Goal: Information Seeking & Learning: Learn about a topic

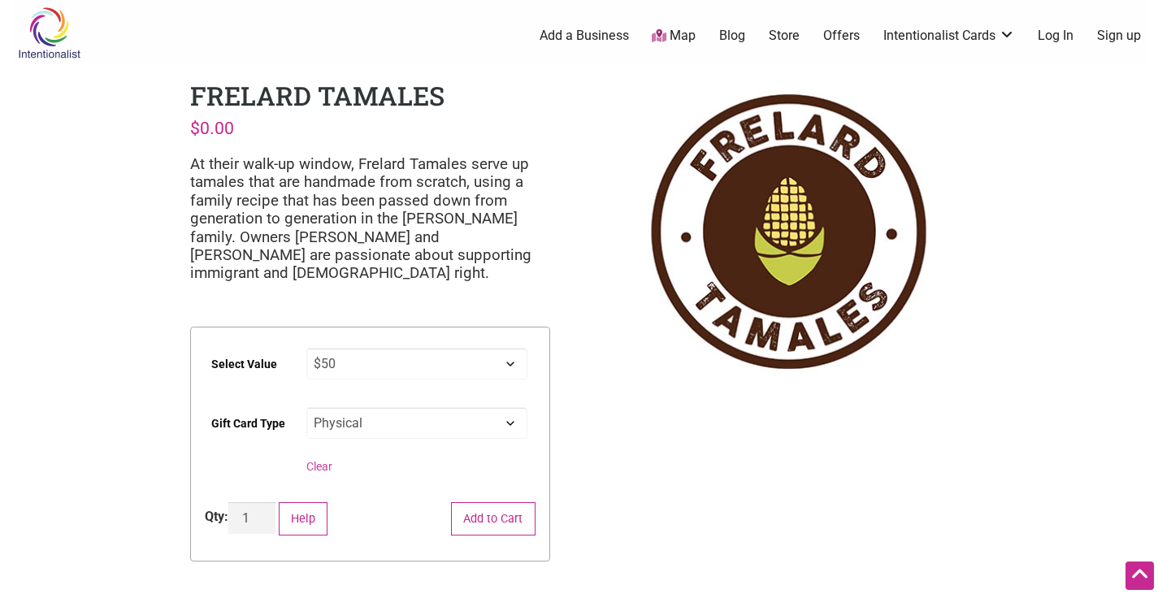
select select "$50"
select select "Physical"
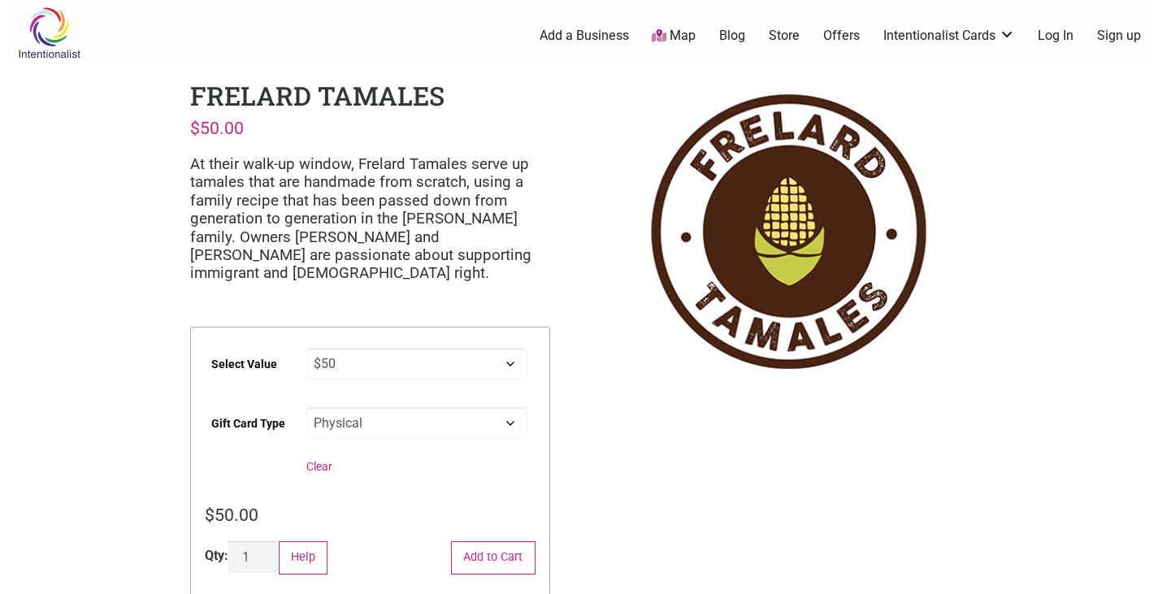
click at [666, 38] on icon at bounding box center [659, 35] width 15 height 13
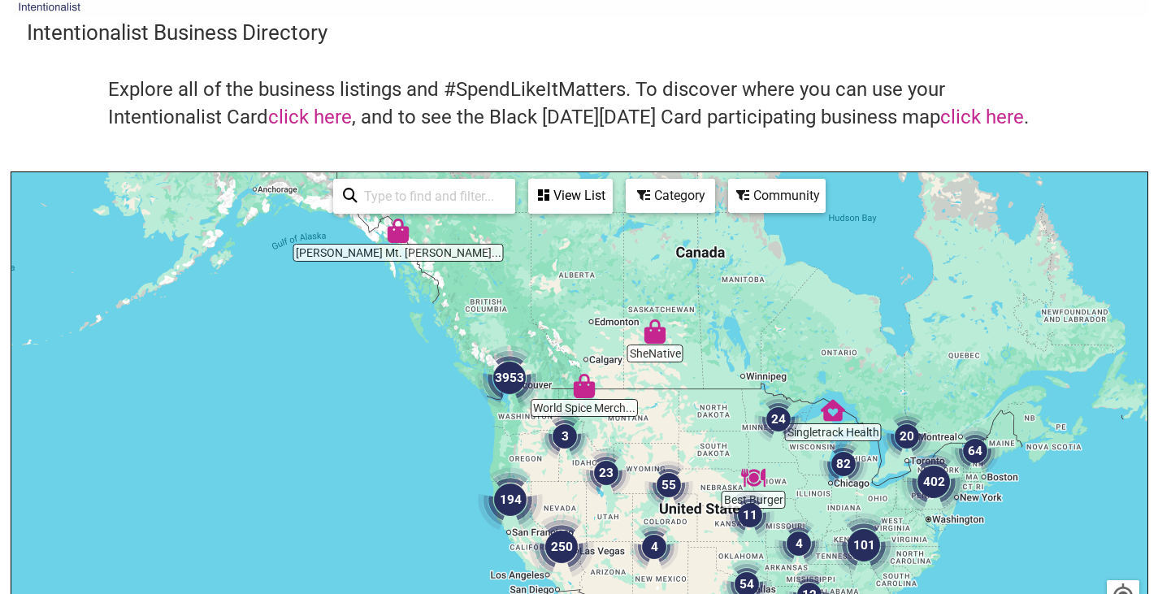
scroll to position [46, 0]
click at [503, 382] on img "3953" at bounding box center [510, 379] width 78 height 78
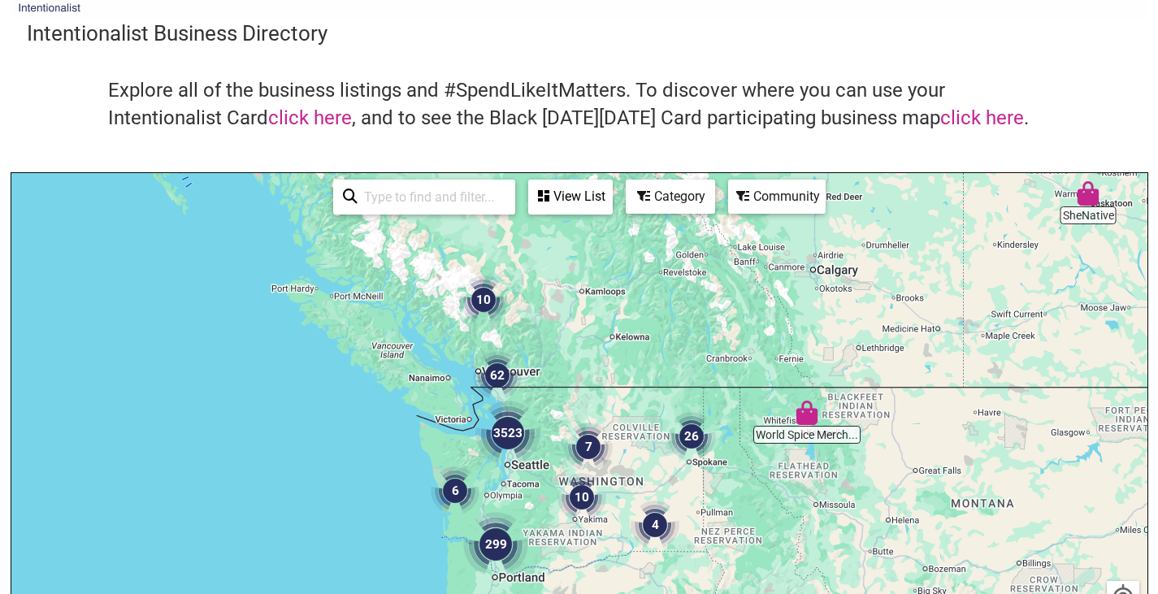
click at [506, 427] on img "3523" at bounding box center [508, 433] width 78 height 78
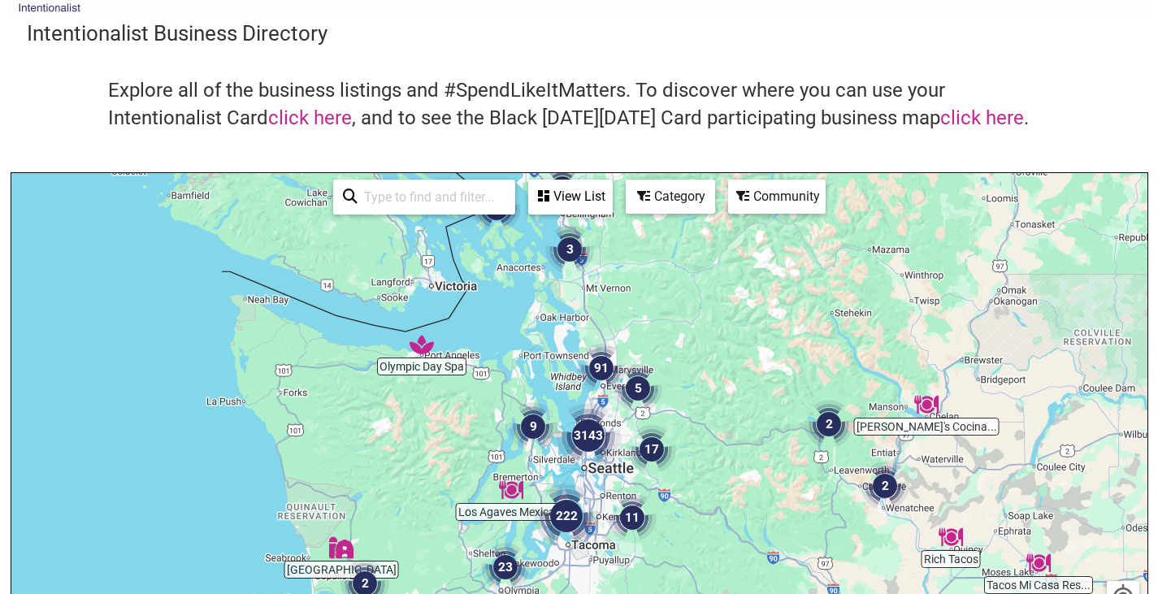
click at [593, 437] on img "3143" at bounding box center [588, 436] width 78 height 78
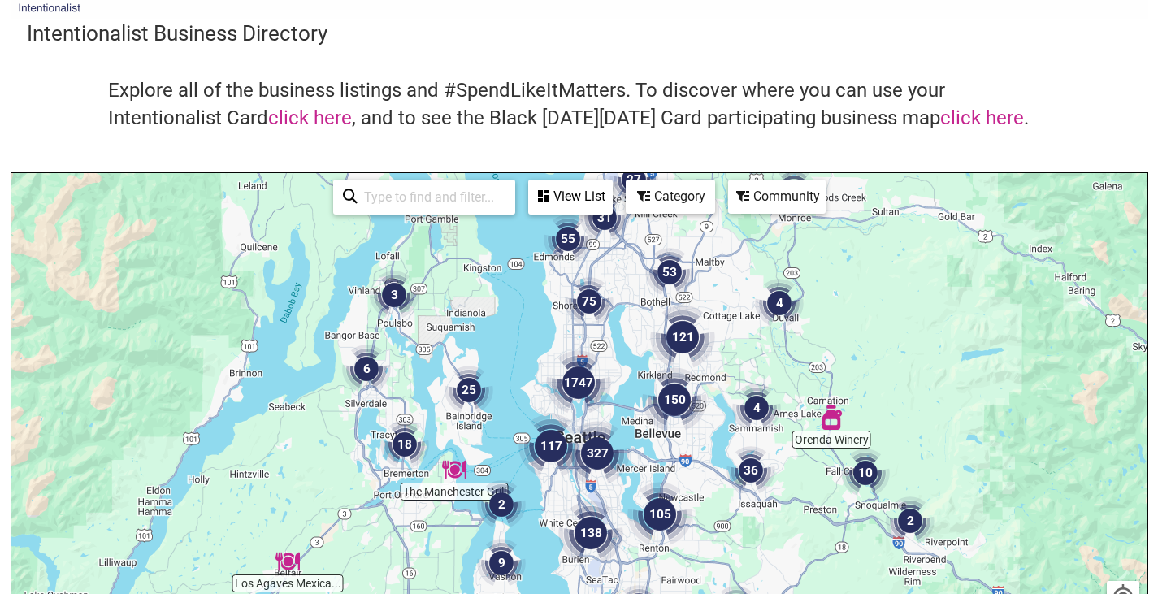
click at [675, 405] on img "150" at bounding box center [675, 400] width 78 height 78
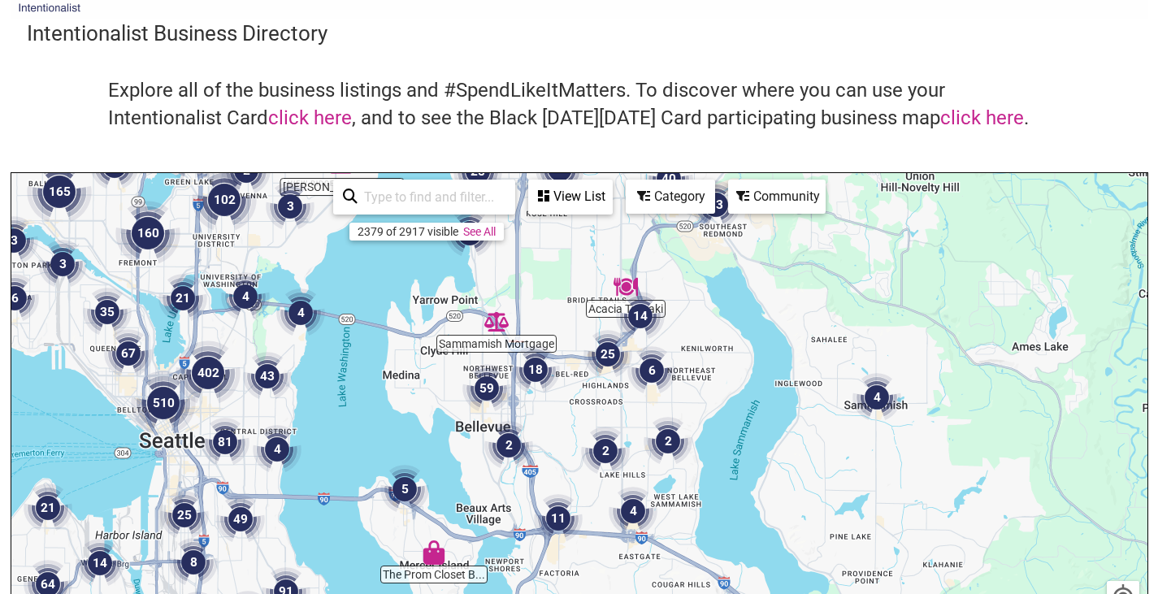
click at [488, 389] on img "59" at bounding box center [487, 389] width 62 height 62
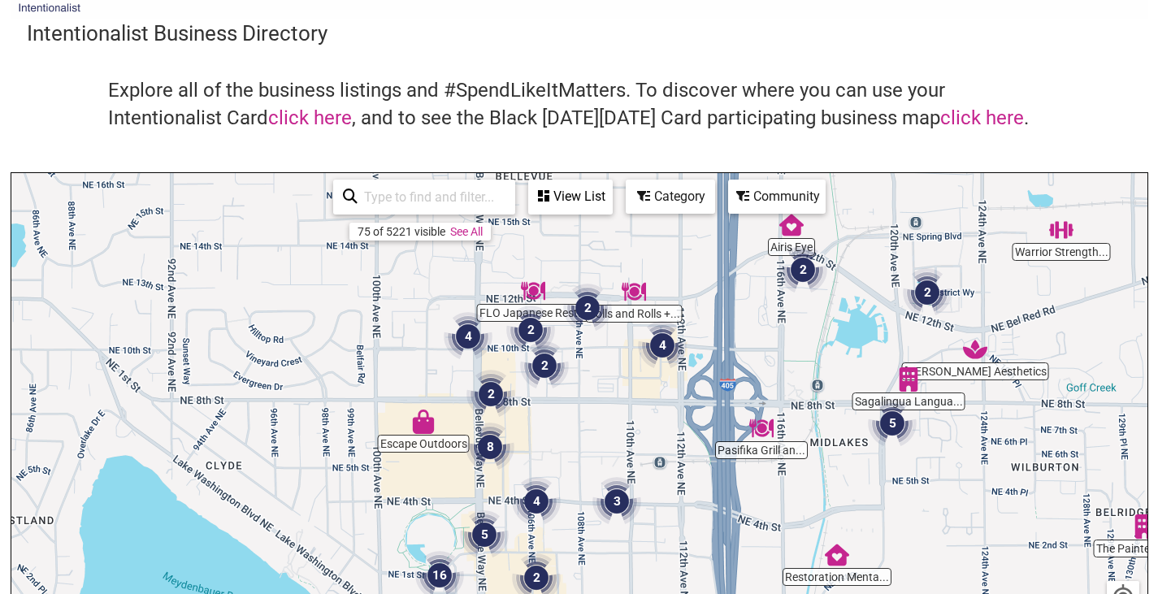
click at [528, 315] on img "2" at bounding box center [531, 330] width 62 height 62
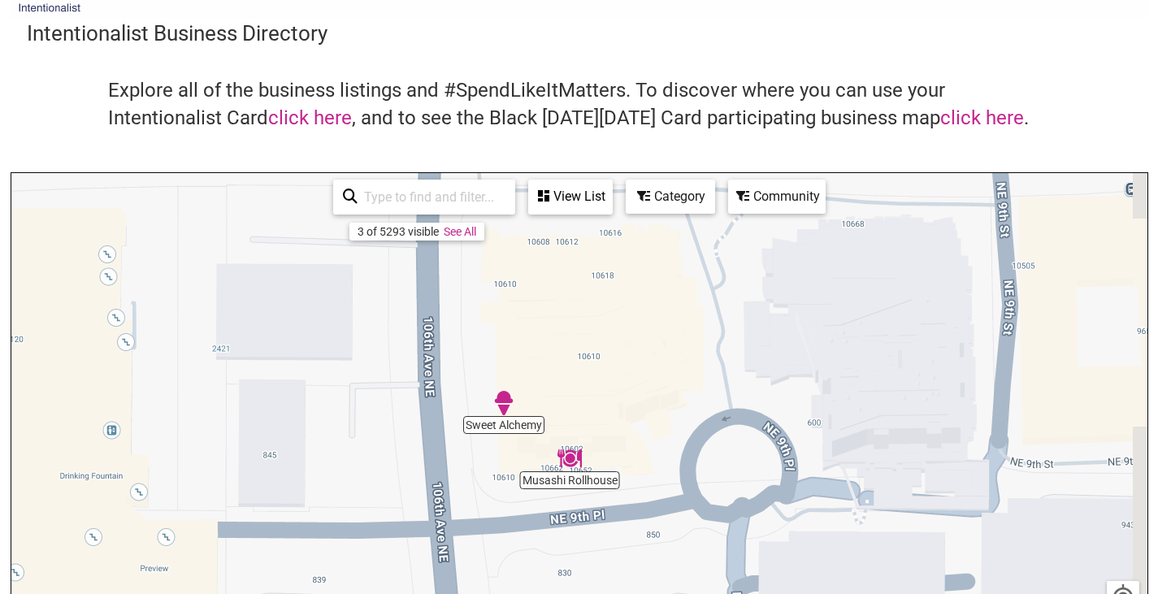
drag, startPoint x: 582, startPoint y: 449, endPoint x: 489, endPoint y: 180, distance: 284.5
click at [489, 180] on div "Yuan Spa Musashi Rollhouse Sweet Alchemy To navigate, press the arrow keys. 3 o…" at bounding box center [579, 489] width 1136 height 632
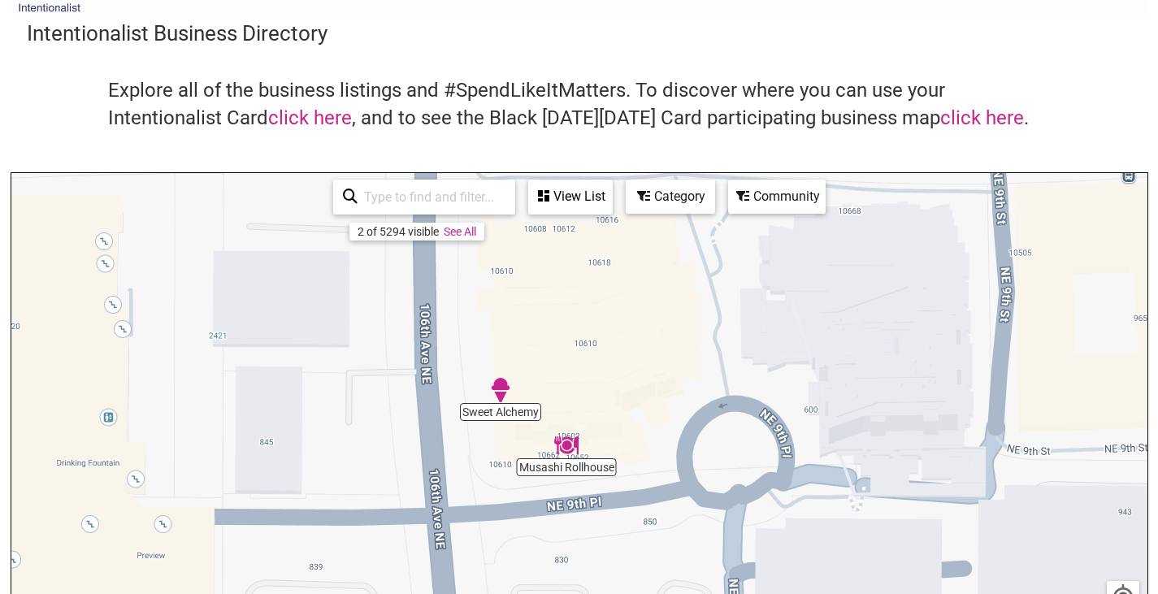
click at [572, 441] on img "Musashi Rollhouse" at bounding box center [566, 445] width 37 height 37
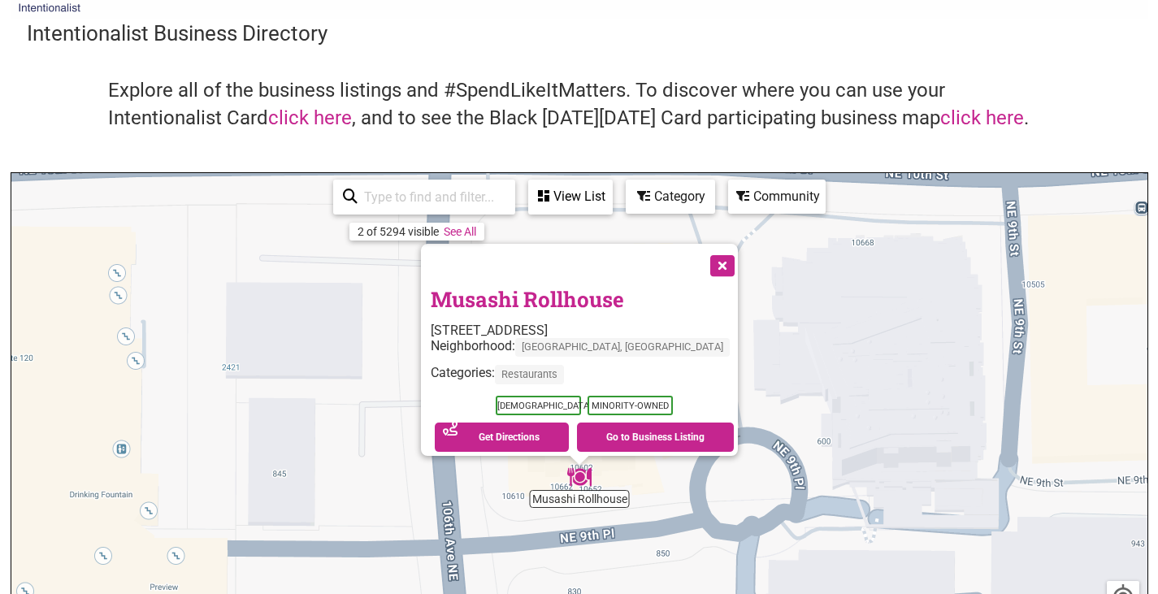
click at [701, 251] on button "Close" at bounding box center [721, 264] width 41 height 41
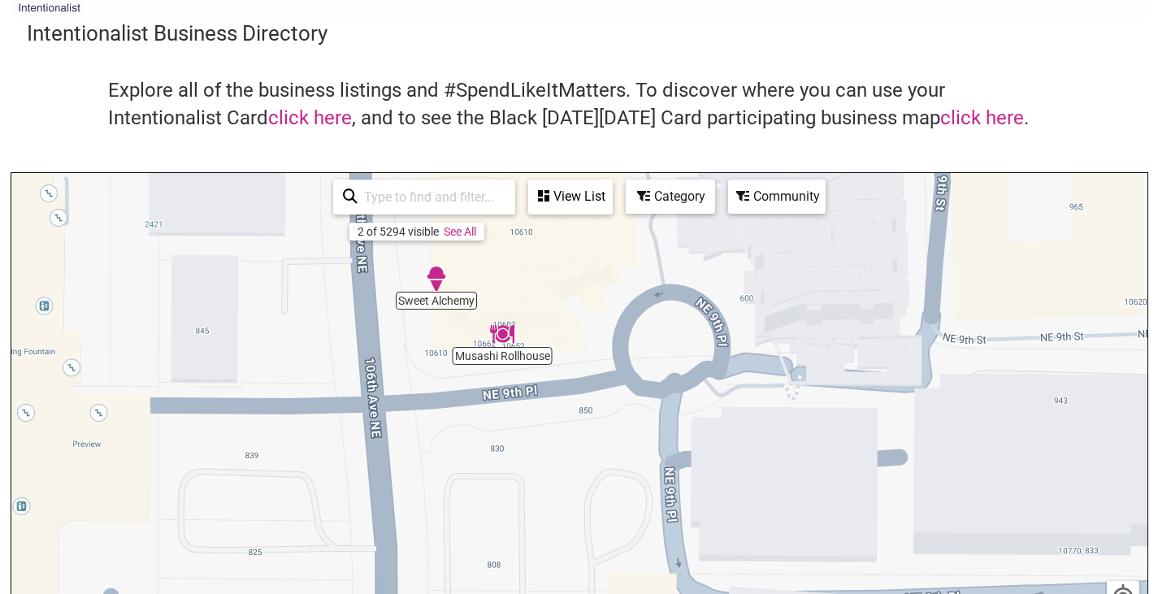
drag, startPoint x: 638, startPoint y: 420, endPoint x: 551, endPoint y: 242, distance: 198.1
click at [551, 242] on div "To navigate, press the arrow keys." at bounding box center [579, 489] width 1136 height 632
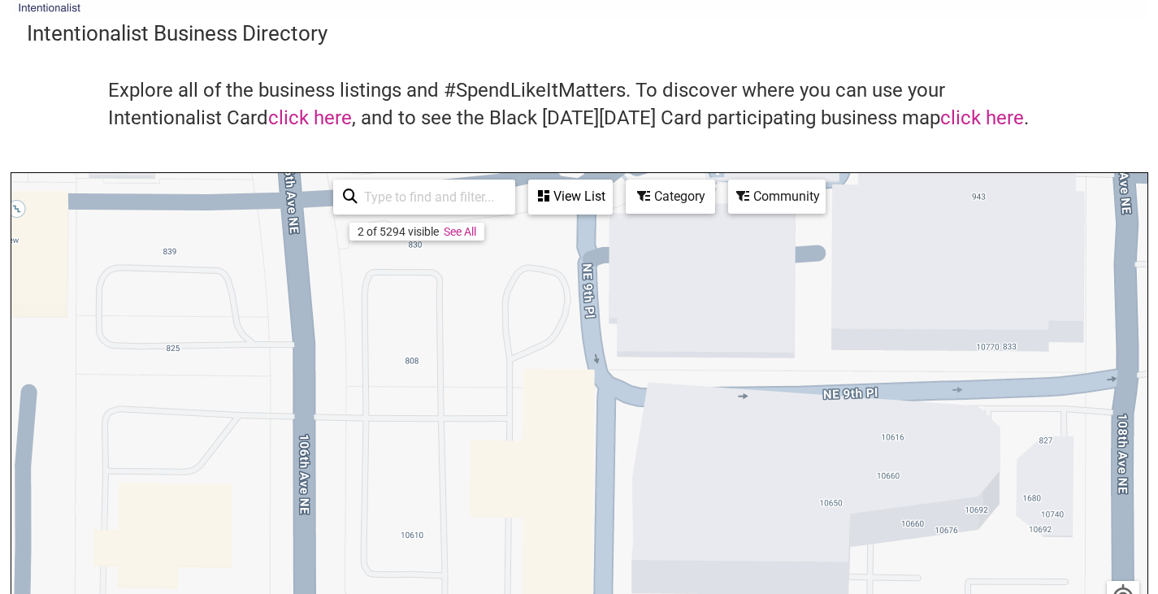
drag, startPoint x: 576, startPoint y: 492, endPoint x: 488, endPoint y: 259, distance: 248.8
click at [488, 259] on div "To navigate, press the arrow keys." at bounding box center [579, 489] width 1136 height 632
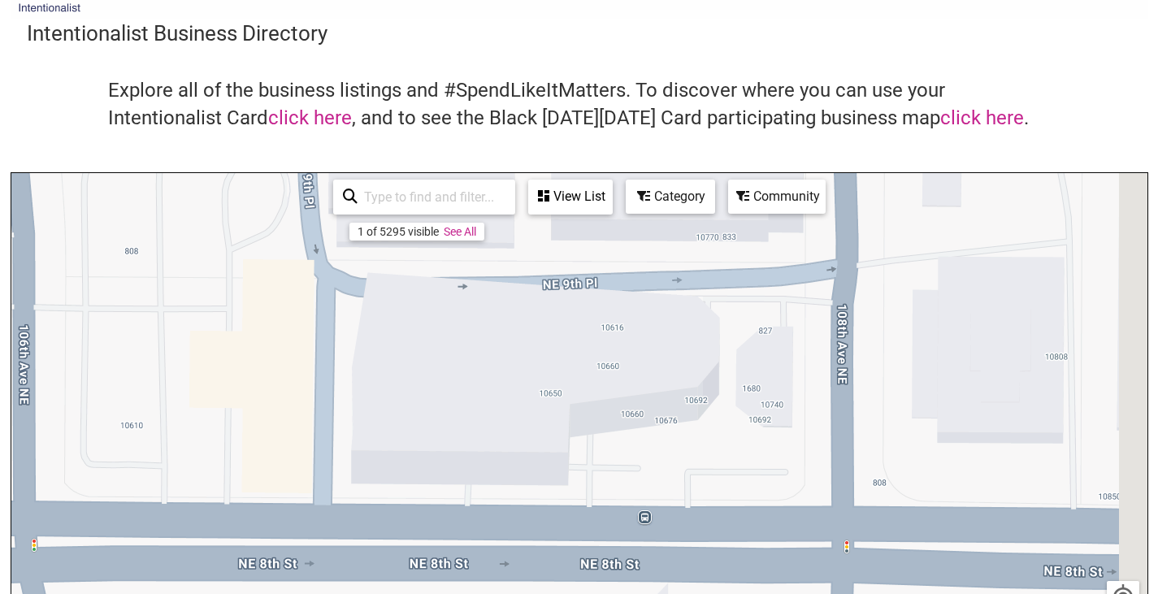
drag, startPoint x: 710, startPoint y: 357, endPoint x: 420, endPoint y: 316, distance: 292.2
click at [420, 316] on div "To navigate, press the arrow keys." at bounding box center [579, 489] width 1136 height 632
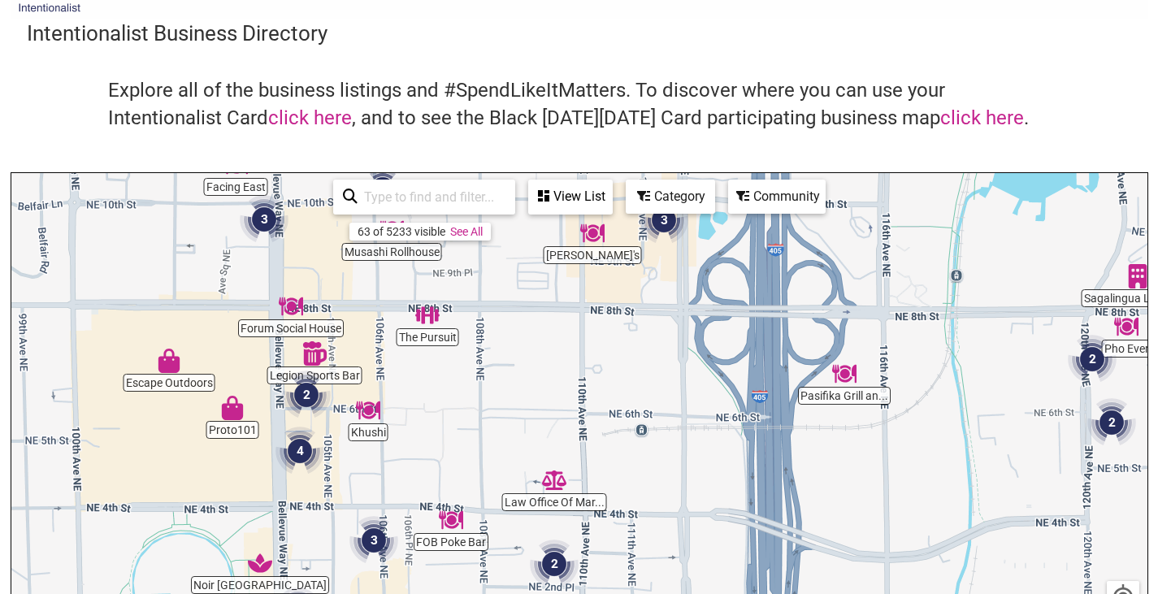
drag, startPoint x: 467, startPoint y: 333, endPoint x: 484, endPoint y: 277, distance: 58.6
click at [484, 277] on div "To navigate, press the arrow keys." at bounding box center [579, 489] width 1136 height 632
click at [371, 418] on img "Khushi" at bounding box center [368, 410] width 37 height 37
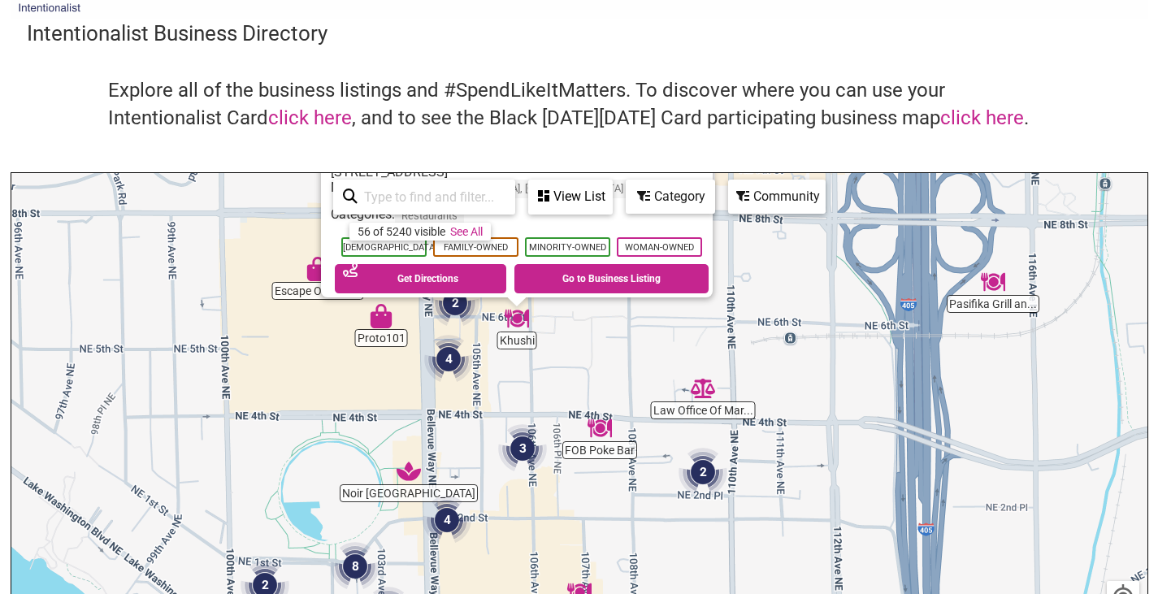
drag, startPoint x: 399, startPoint y: 541, endPoint x: 335, endPoint y: 366, distance: 186.9
click at [335, 366] on div "To navigate, press the arrow keys. Khushi 595 106th Ave NE, Bellevue, WA 98004 …" at bounding box center [579, 489] width 1136 height 632
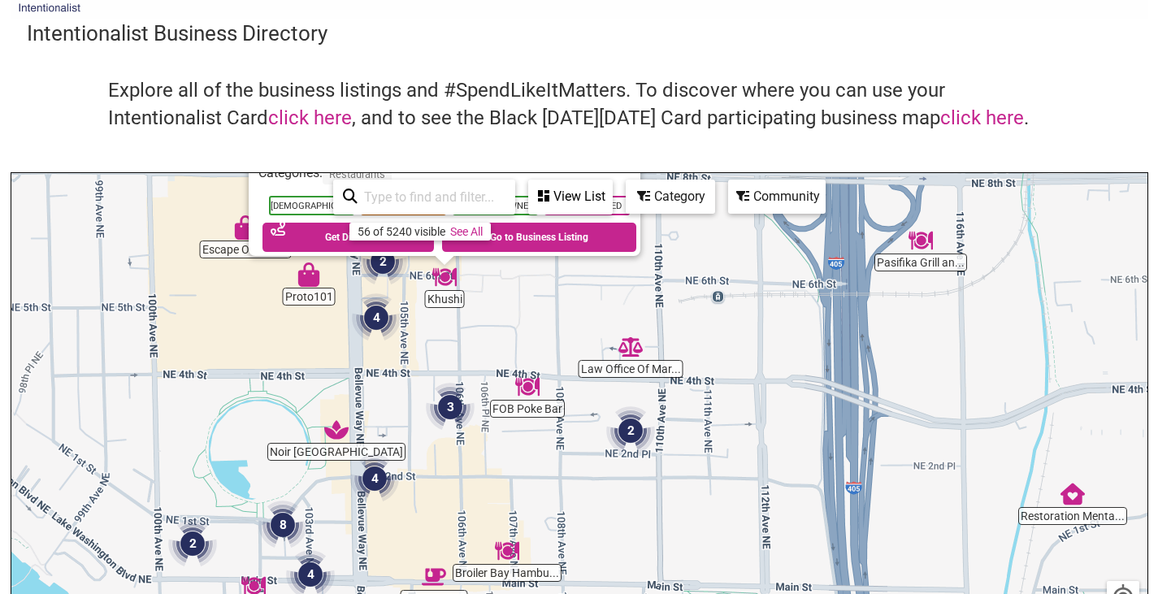
drag, startPoint x: 614, startPoint y: 551, endPoint x: 534, endPoint y: 333, distance: 232.2
click at [534, 333] on div "To navigate, press the arrow keys. Khushi 595 106th Ave NE, Bellevue, WA 98004 …" at bounding box center [579, 489] width 1136 height 632
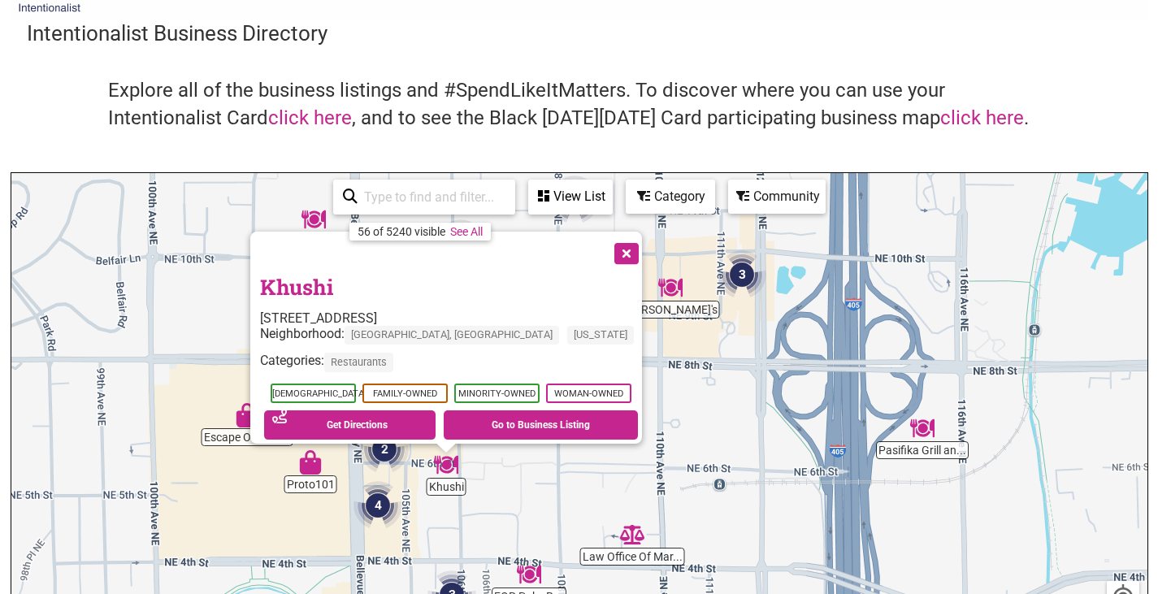
click at [631, 250] on button "Close" at bounding box center [625, 252] width 41 height 41
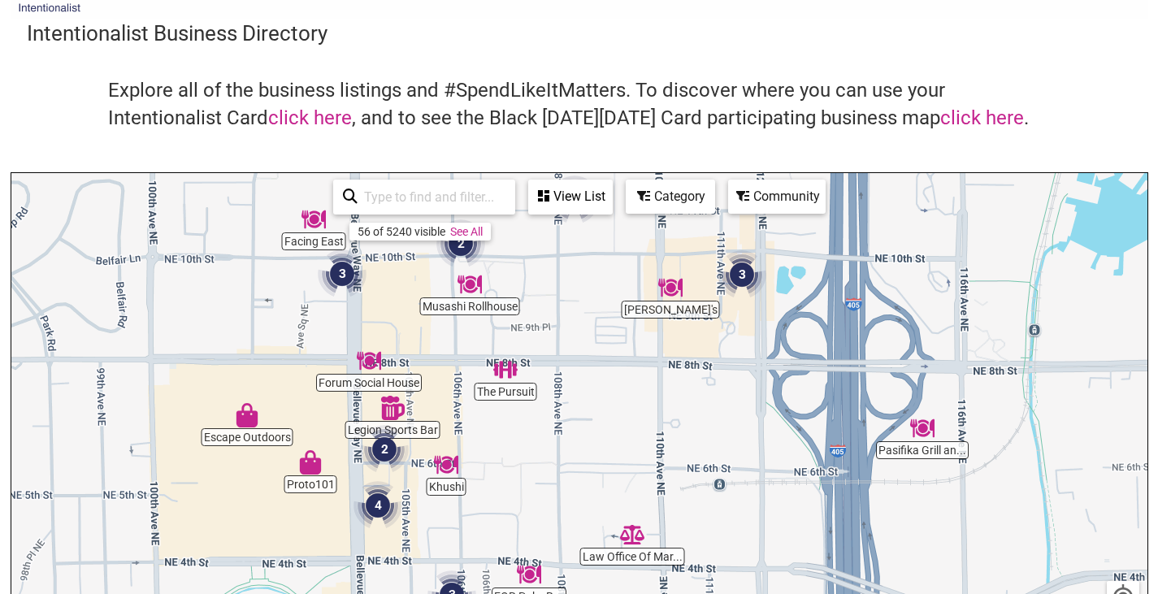
click at [601, 200] on div "View List" at bounding box center [570, 196] width 81 height 31
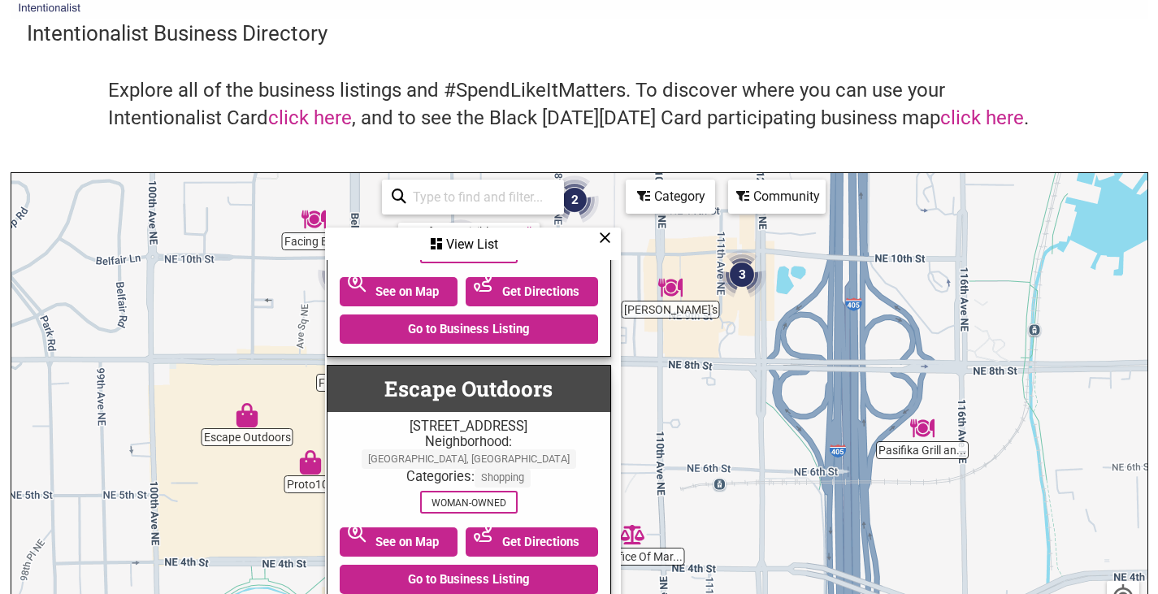
scroll to position [4369, 4]
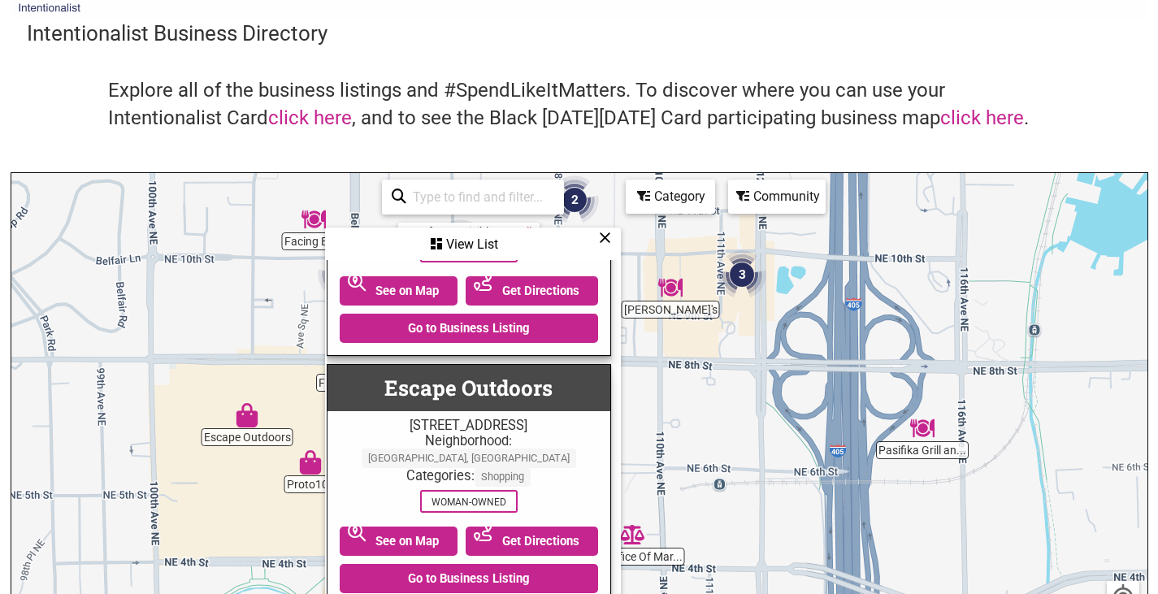
click at [602, 237] on icon at bounding box center [605, 237] width 12 height 1
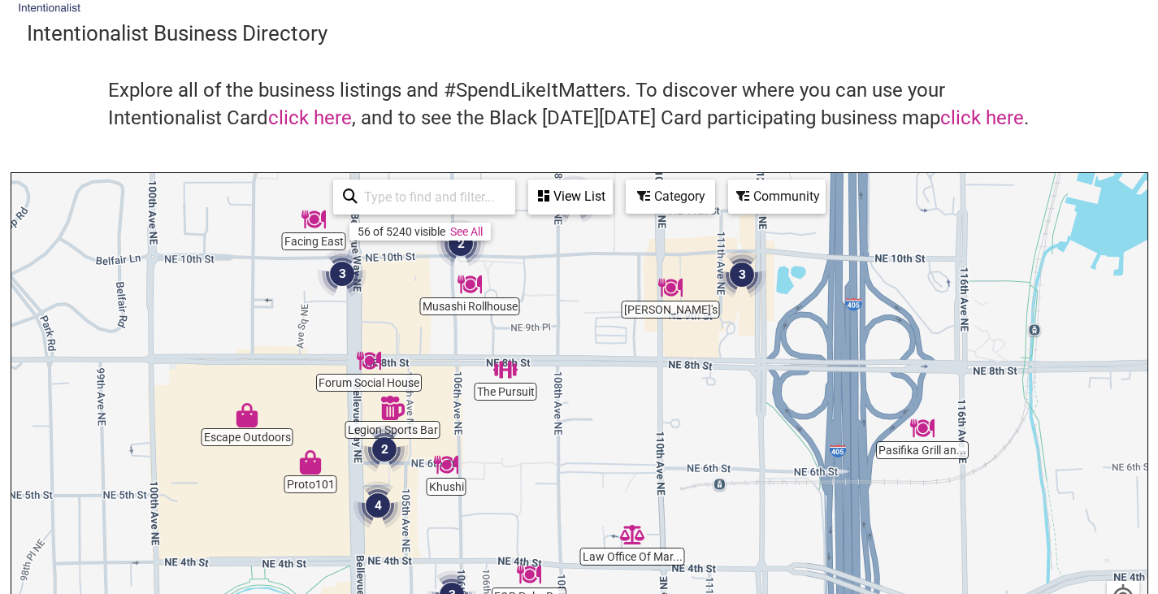
click at [611, 205] on div "Category" at bounding box center [570, 196] width 81 height 31
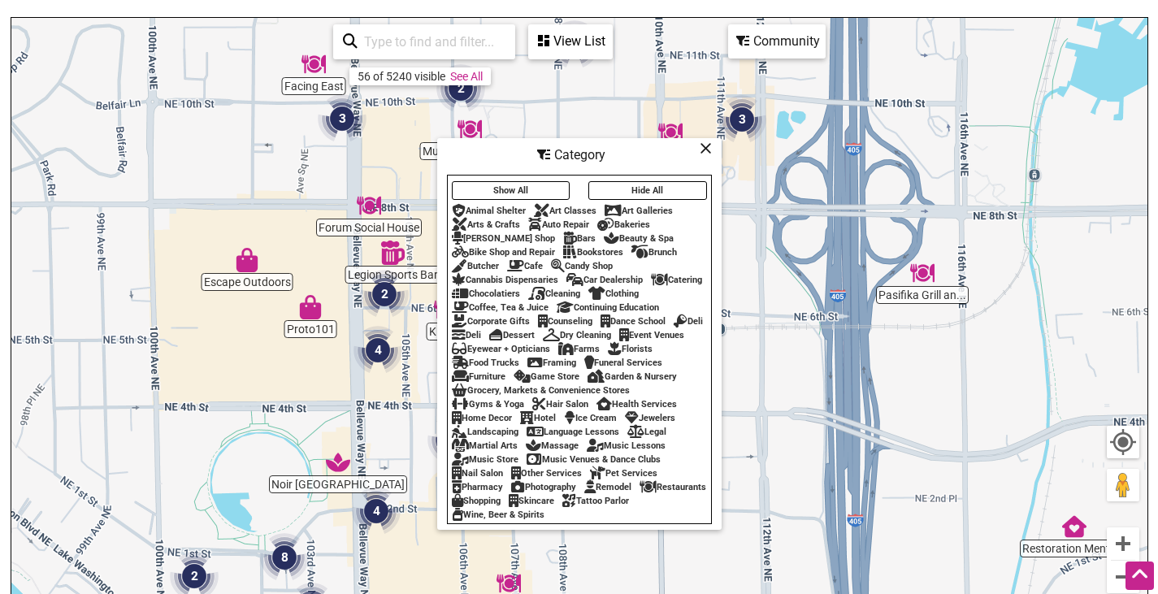
scroll to position [202, 0]
click at [640, 492] on div "Restaurants" at bounding box center [673, 486] width 67 height 11
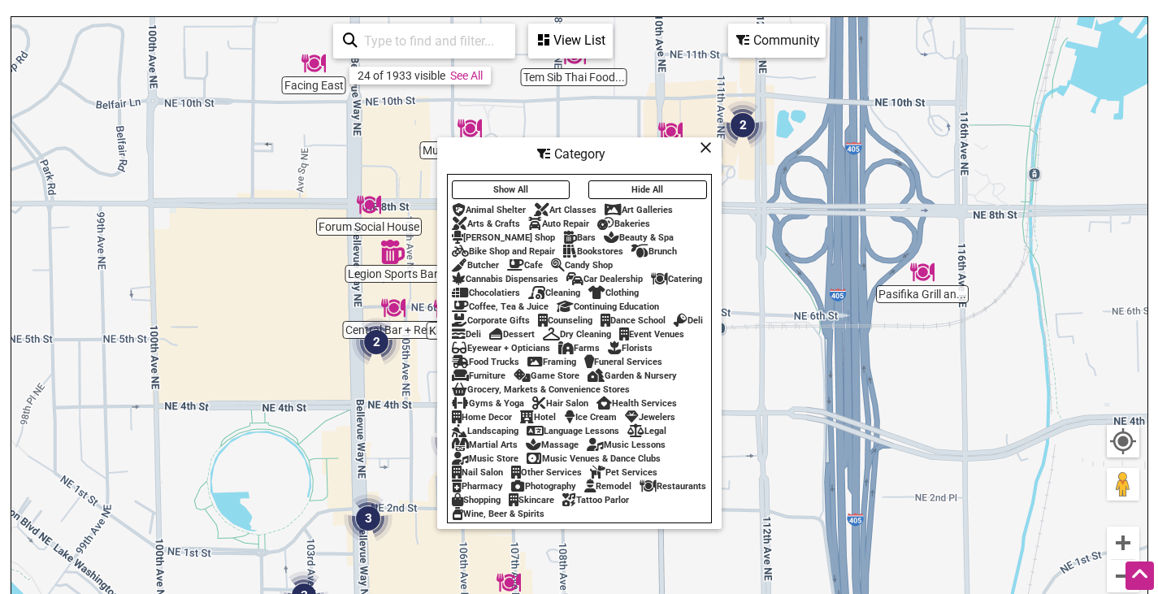
click at [701, 147] on icon at bounding box center [706, 147] width 12 height 1
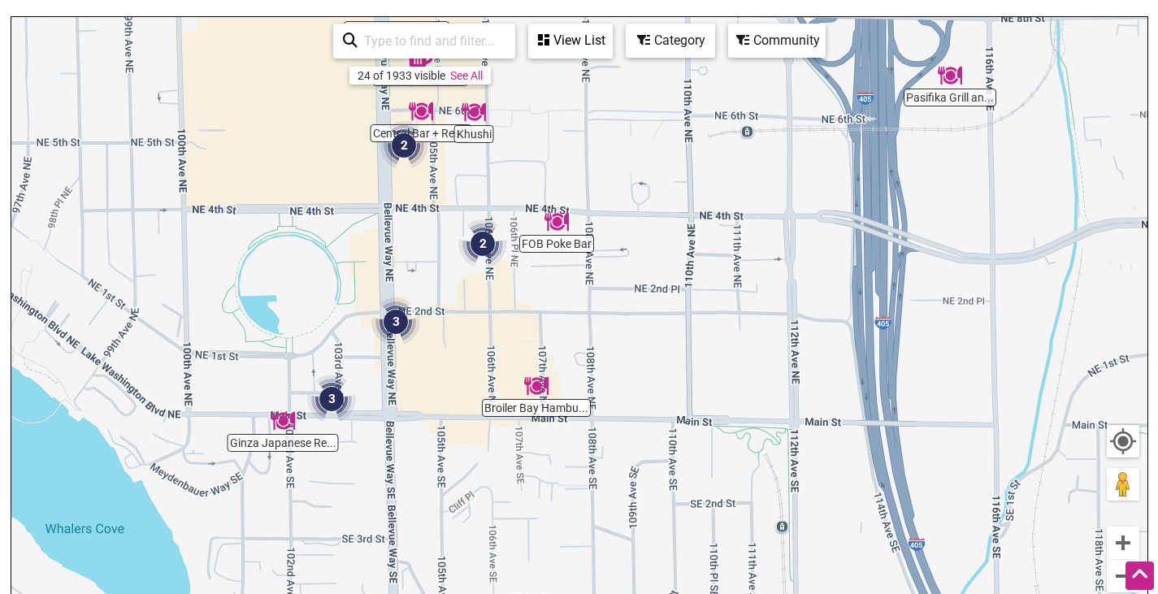
drag, startPoint x: 632, startPoint y: 455, endPoint x: 660, endPoint y: 257, distance: 200.2
click at [660, 257] on div "To navigate, press the arrow keys." at bounding box center [579, 333] width 1136 height 632
click at [332, 403] on img "3" at bounding box center [333, 399] width 62 height 62
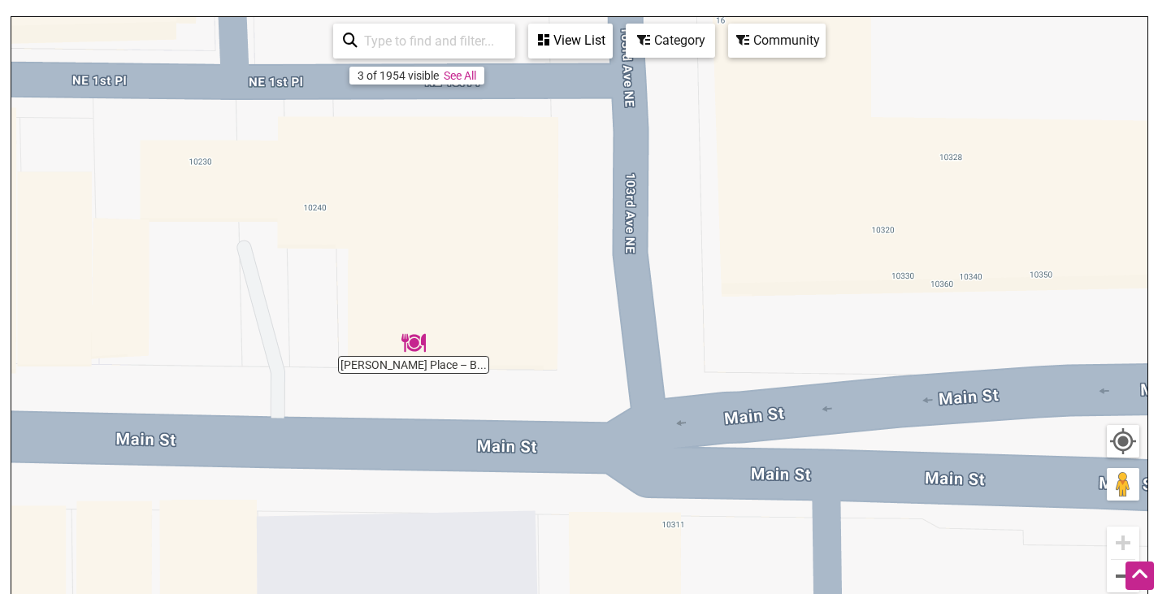
drag, startPoint x: 600, startPoint y: 331, endPoint x: 566, endPoint y: 542, distance: 214.1
click at [566, 542] on div "To navigate, press the arrow keys." at bounding box center [579, 333] width 1136 height 632
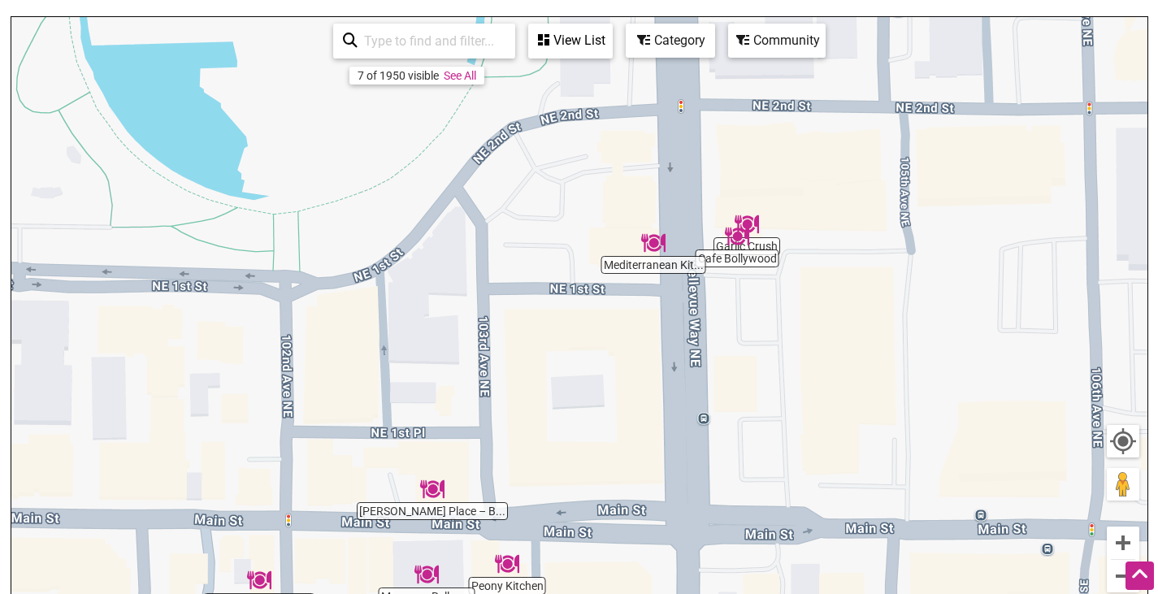
drag, startPoint x: 648, startPoint y: 232, endPoint x: 536, endPoint y: 428, distance: 225.7
click at [536, 428] on div "To navigate, press the arrow keys." at bounding box center [579, 333] width 1136 height 632
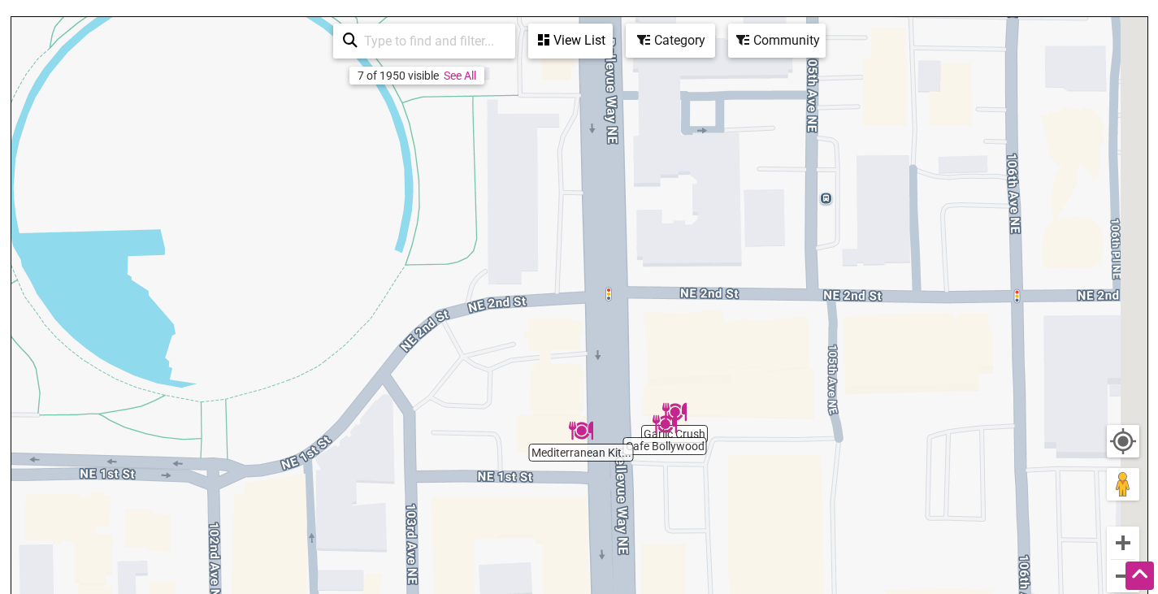
drag, startPoint x: 536, startPoint y: 428, endPoint x: 479, endPoint y: 626, distance: 206.3
click at [479, 392] on html "× Menu 0 Add a Business Map Blog Store Offers Intentionalist Cards Buy Black Ca…" at bounding box center [579, 95] width 1158 height 594
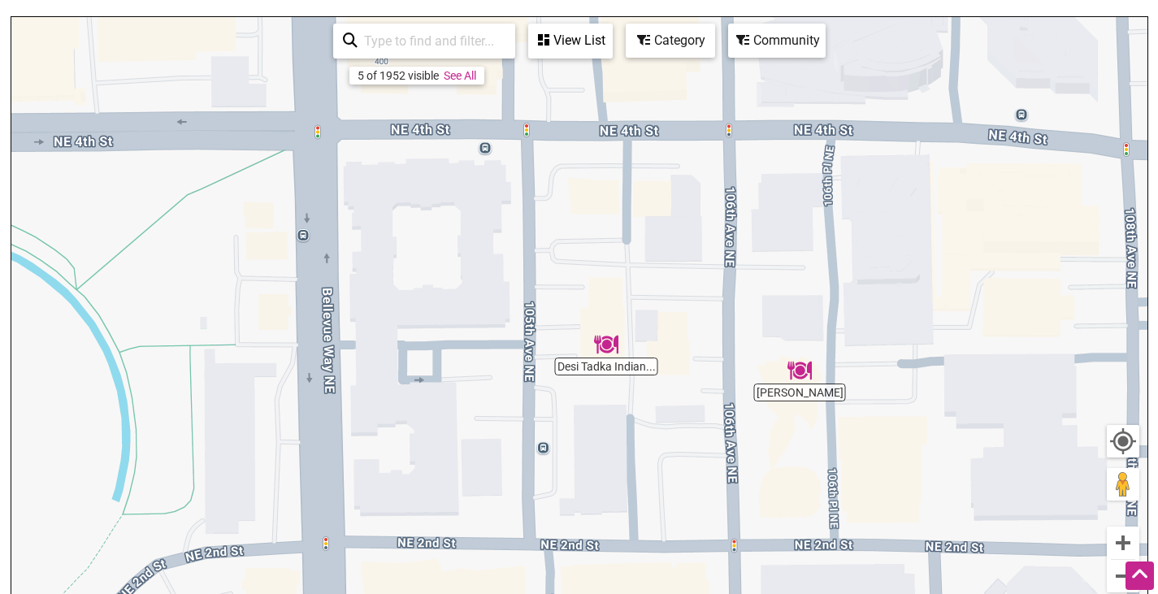
drag, startPoint x: 545, startPoint y: 221, endPoint x: 249, endPoint y: 399, distance: 346.0
click at [249, 399] on div "To navigate, press the arrow keys." at bounding box center [579, 333] width 1136 height 632
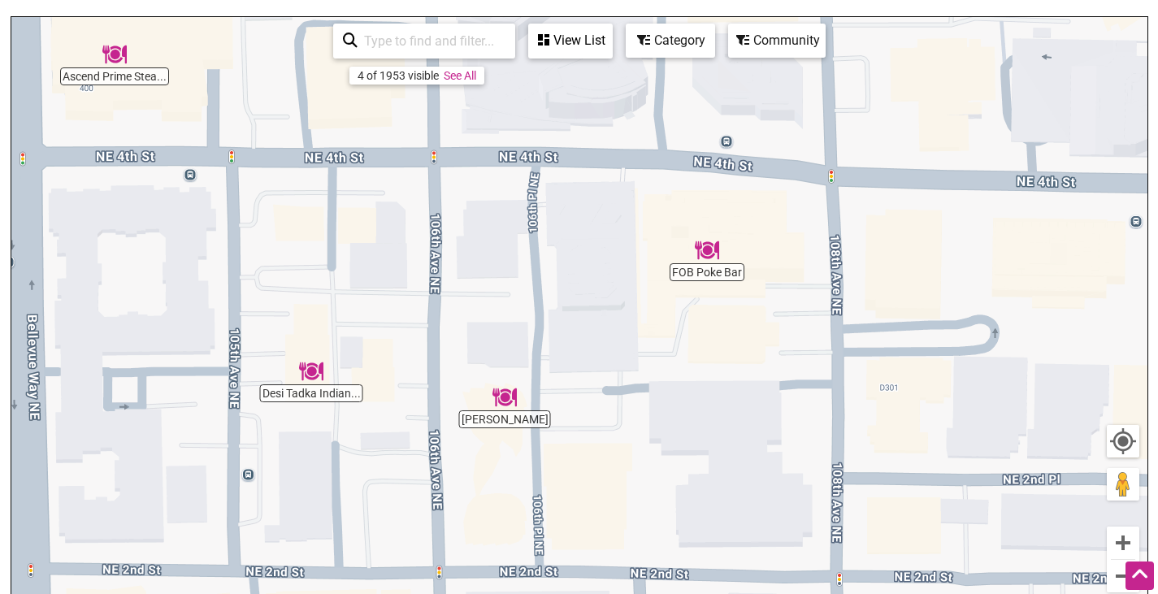
drag, startPoint x: 647, startPoint y: 222, endPoint x: 390, endPoint y: 241, distance: 257.6
click at [390, 241] on div "To navigate, press the arrow keys." at bounding box center [579, 333] width 1136 height 632
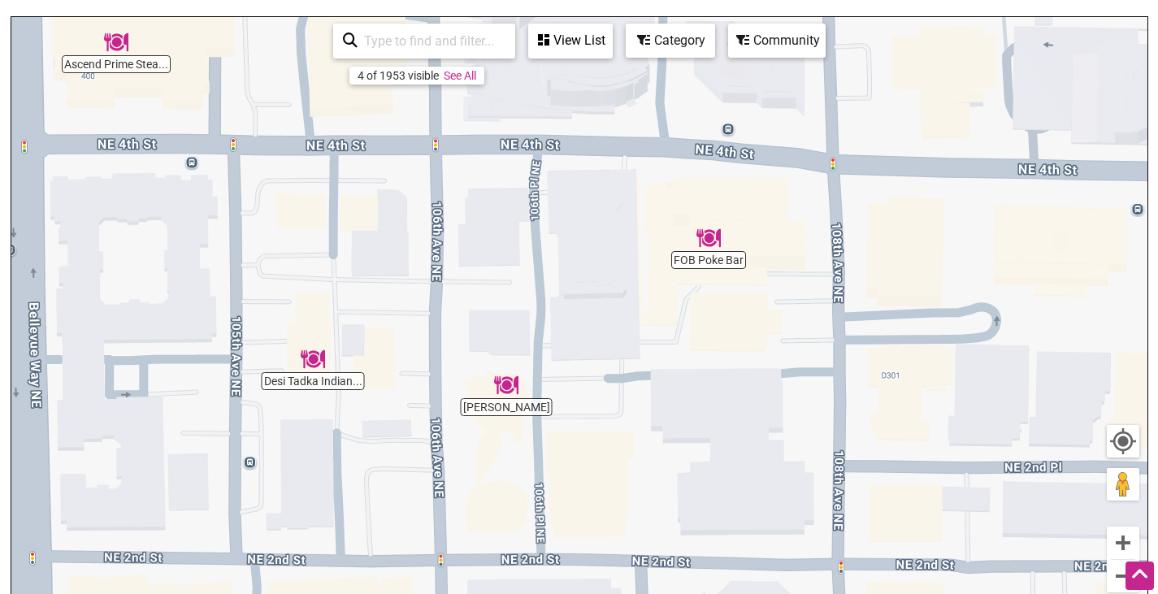
click at [505, 382] on img "Xiao Chi Jie" at bounding box center [506, 385] width 37 height 37
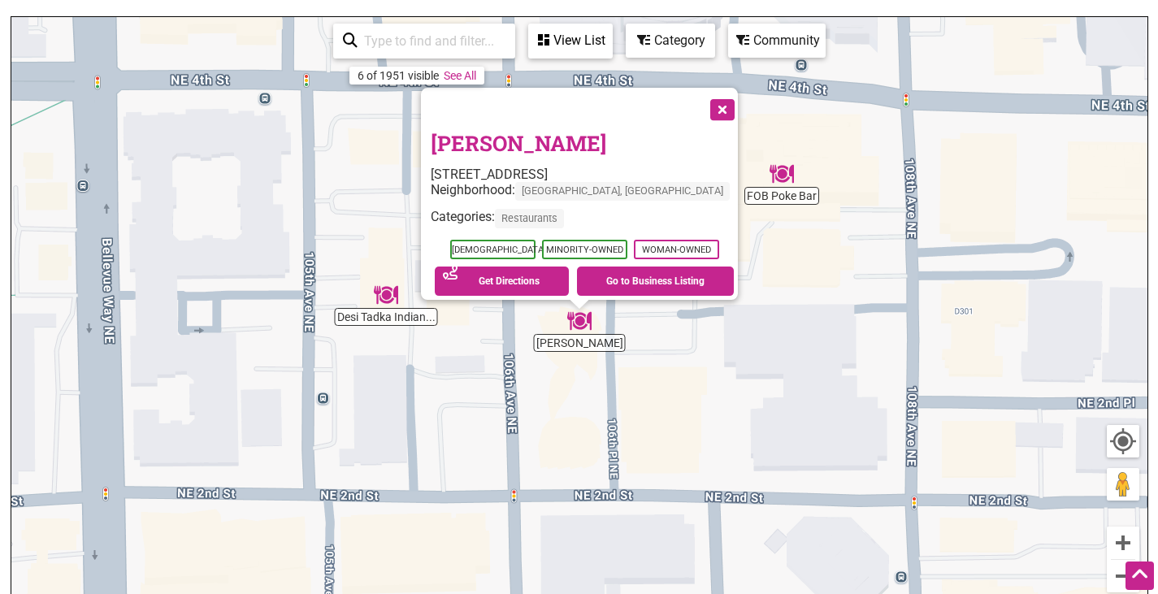
click at [524, 134] on link "Xiao Chi Jie" at bounding box center [519, 143] width 176 height 28
click at [467, 385] on div "To navigate, press the arrow keys. Xiao Chi Jie 278 106th Ave NE, Bellevue, WA …" at bounding box center [579, 333] width 1136 height 632
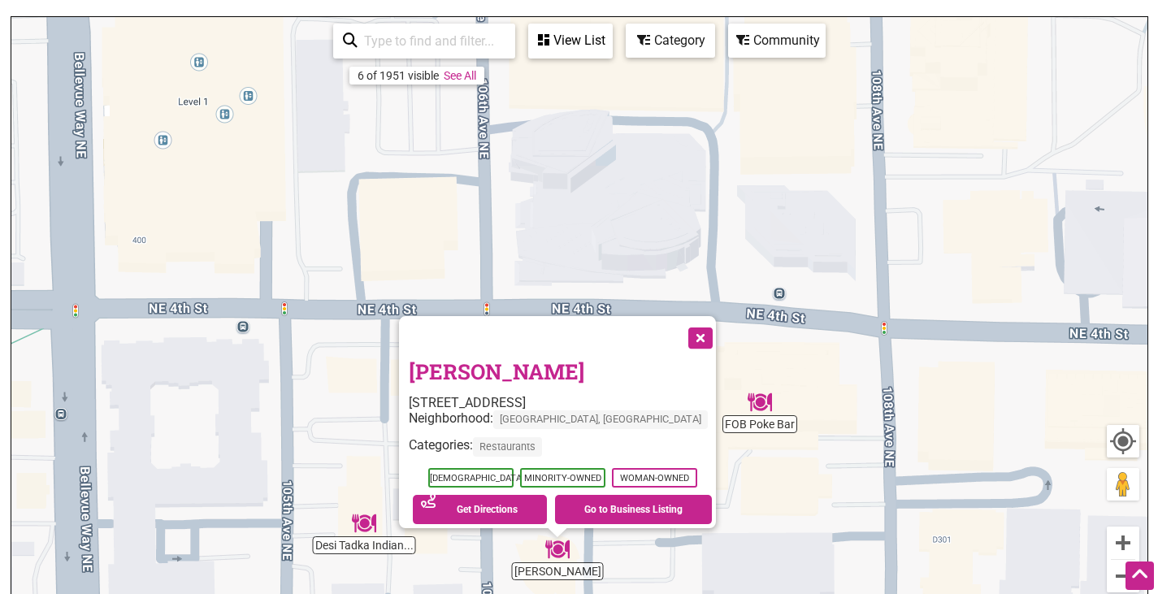
drag, startPoint x: 693, startPoint y: 393, endPoint x: 670, endPoint y: 632, distance: 240.1
click at [670, 392] on html "× Menu 0 Add a Business Map Blog Store Offers Intentionalist Cards Buy Black Ca…" at bounding box center [579, 95] width 1158 height 594
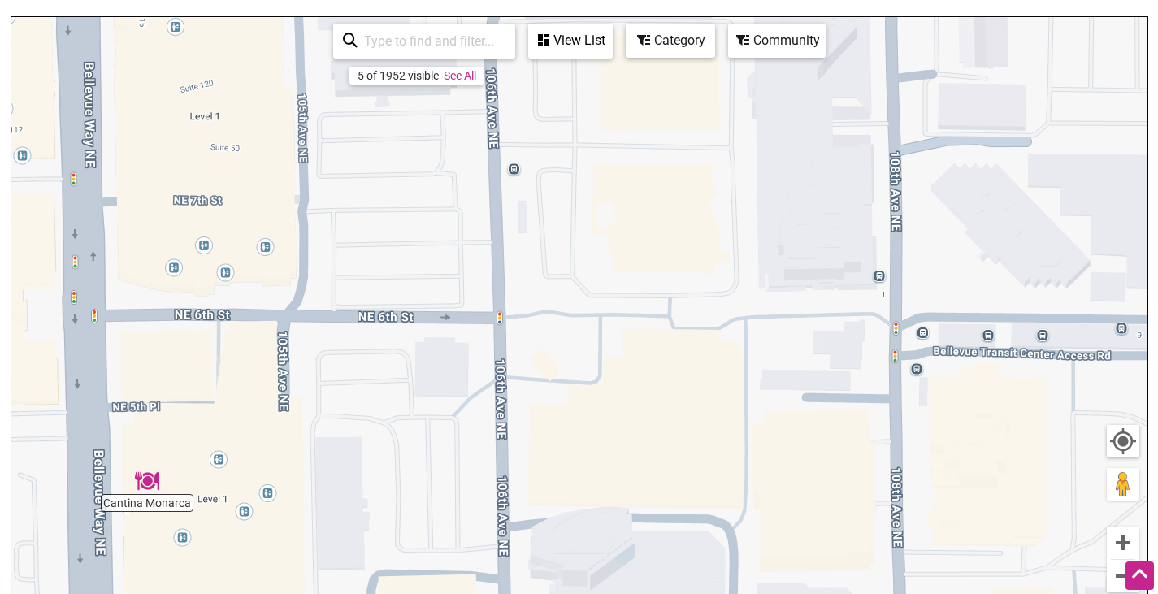
drag, startPoint x: 688, startPoint y: 226, endPoint x: 706, endPoint y: 611, distance: 385.7
click at [706, 392] on html "× Menu 0 Add a Business Map Blog Store Offers Intentionalist Cards Buy Black Ca…" at bounding box center [579, 95] width 1158 height 594
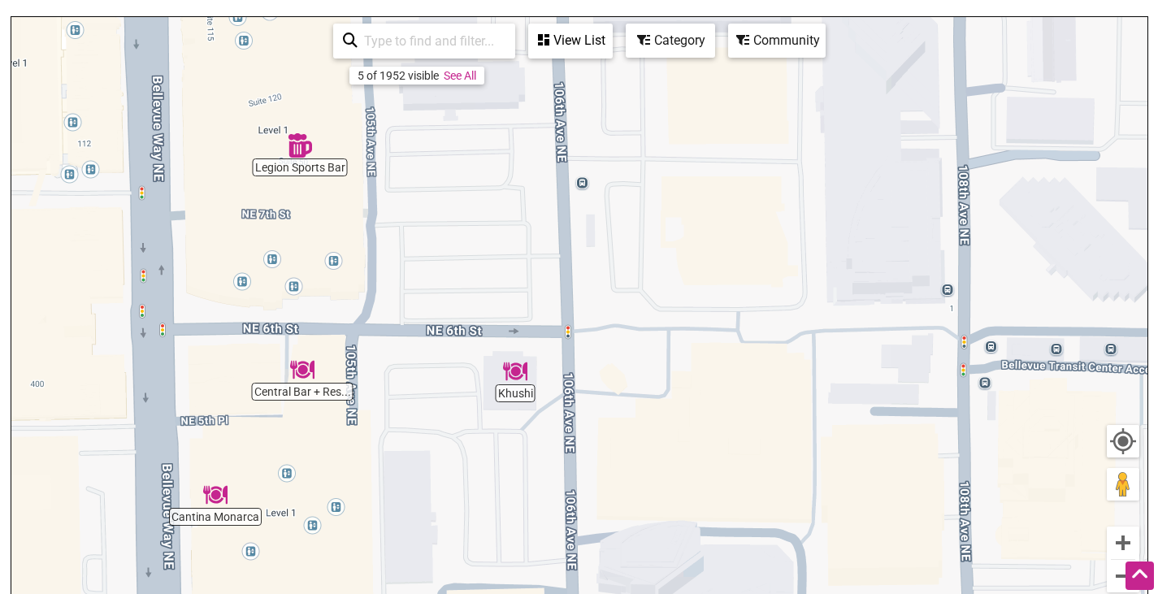
drag, startPoint x: 665, startPoint y: 345, endPoint x: 739, endPoint y: 358, distance: 75.1
click at [739, 358] on div "To navigate, press the arrow keys." at bounding box center [579, 333] width 1136 height 632
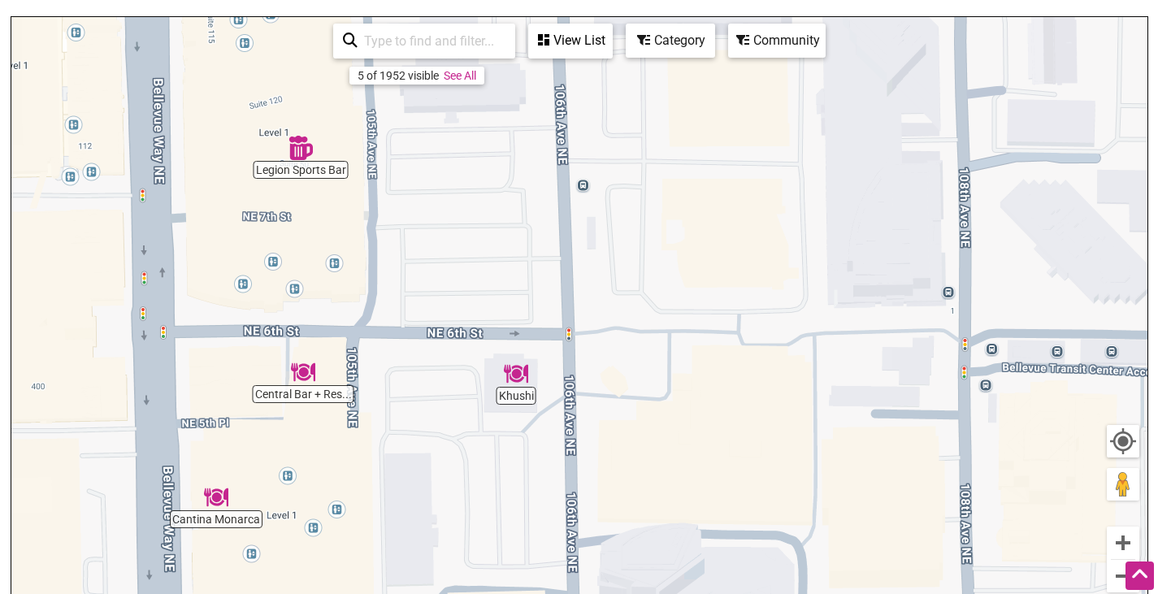
drag, startPoint x: 554, startPoint y: 300, endPoint x: 544, endPoint y: 340, distance: 41.0
click at [544, 340] on div "To navigate, press the arrow keys." at bounding box center [579, 333] width 1136 height 632
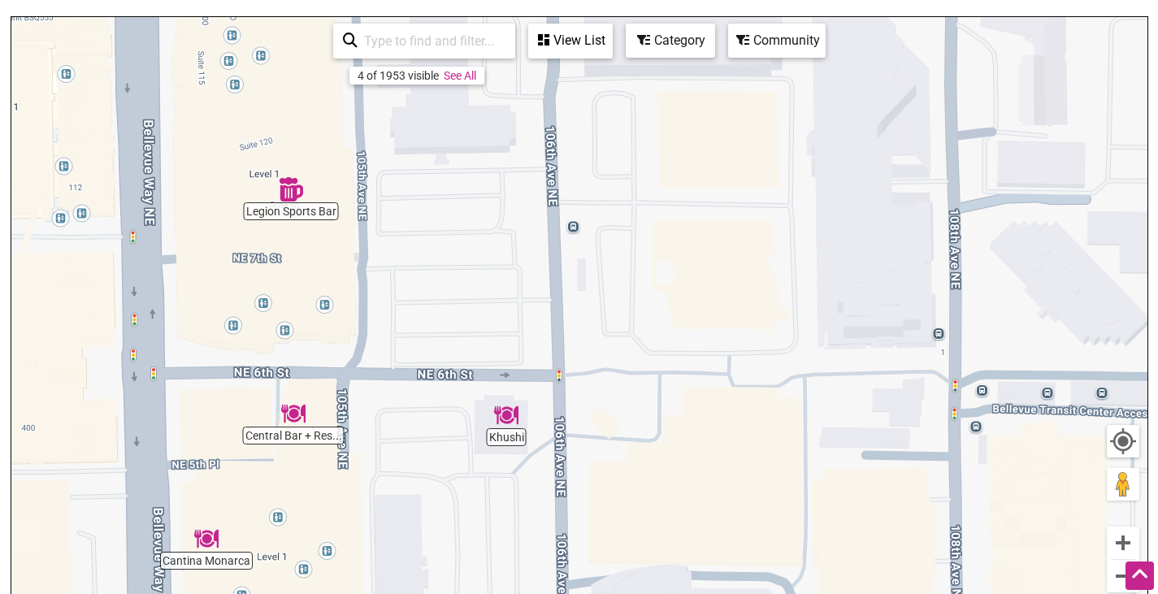
click at [510, 416] on img "Khushi" at bounding box center [506, 415] width 37 height 37
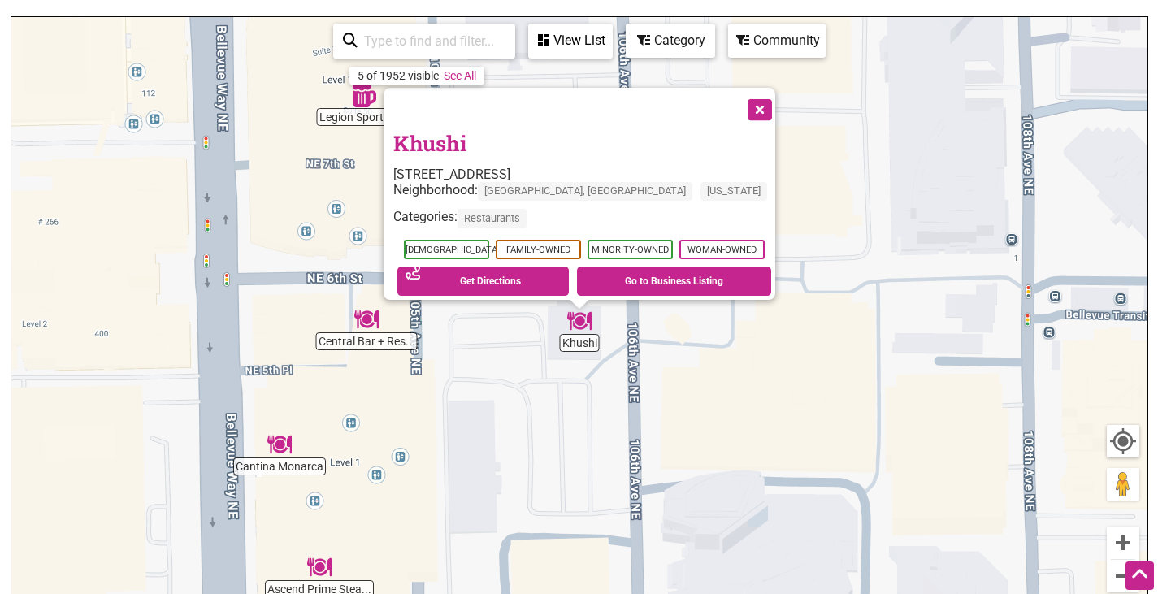
click at [456, 138] on link "Khushi" at bounding box center [429, 143] width 73 height 28
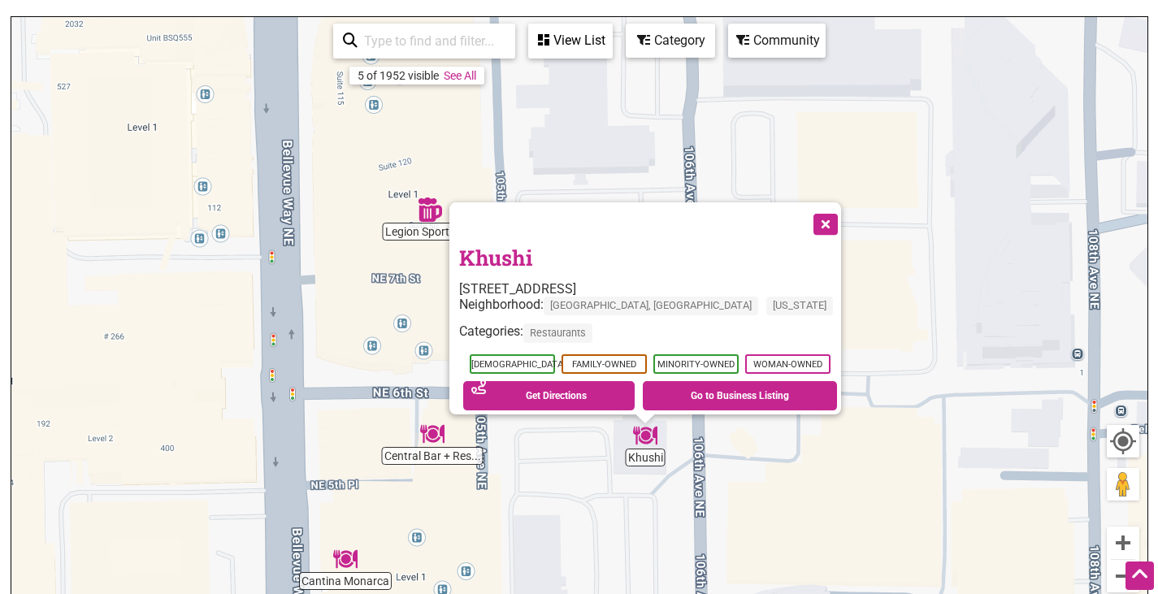
drag, startPoint x: 521, startPoint y: 438, endPoint x: 588, endPoint y: 560, distance: 139.3
click at [588, 560] on div "To navigate, press the arrow keys. Khushi 595 106th Ave NE, Bellevue, WA 98004 …" at bounding box center [579, 333] width 1136 height 632
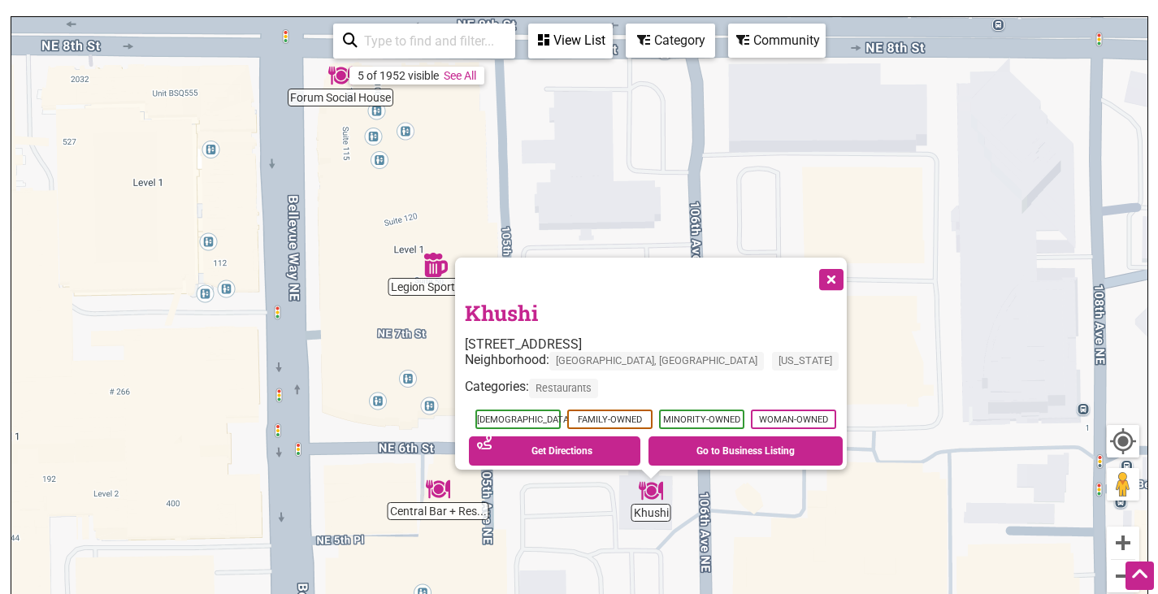
click at [833, 272] on button "Close" at bounding box center [830, 278] width 41 height 41
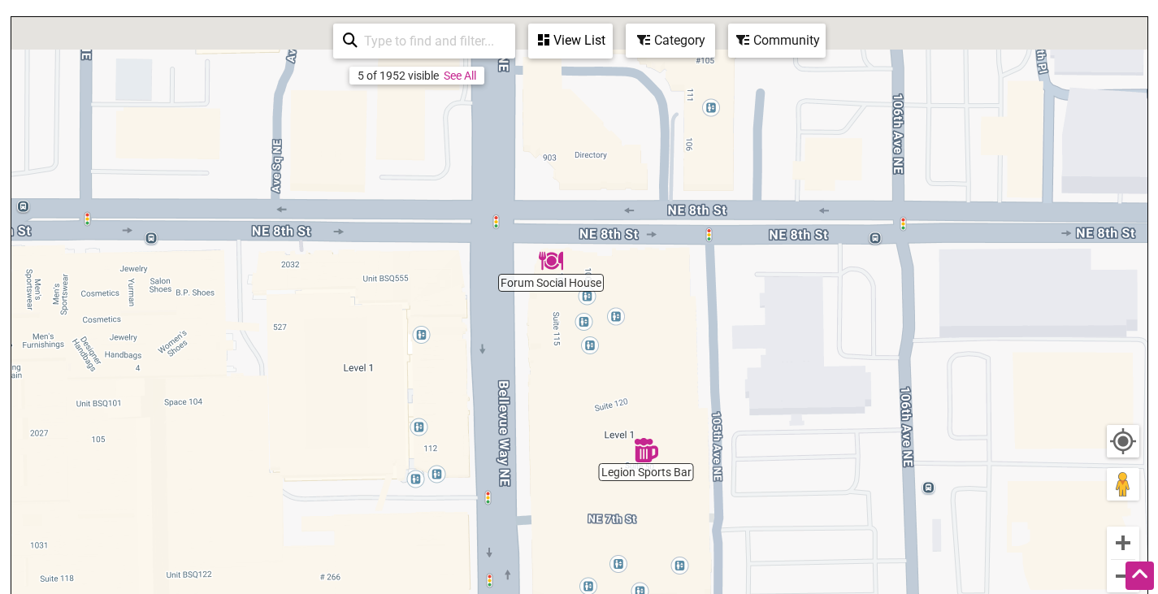
drag, startPoint x: 554, startPoint y: 227, endPoint x: 765, endPoint y: 414, distance: 282.1
click at [765, 414] on div "To navigate, press the arrow keys." at bounding box center [579, 333] width 1136 height 632
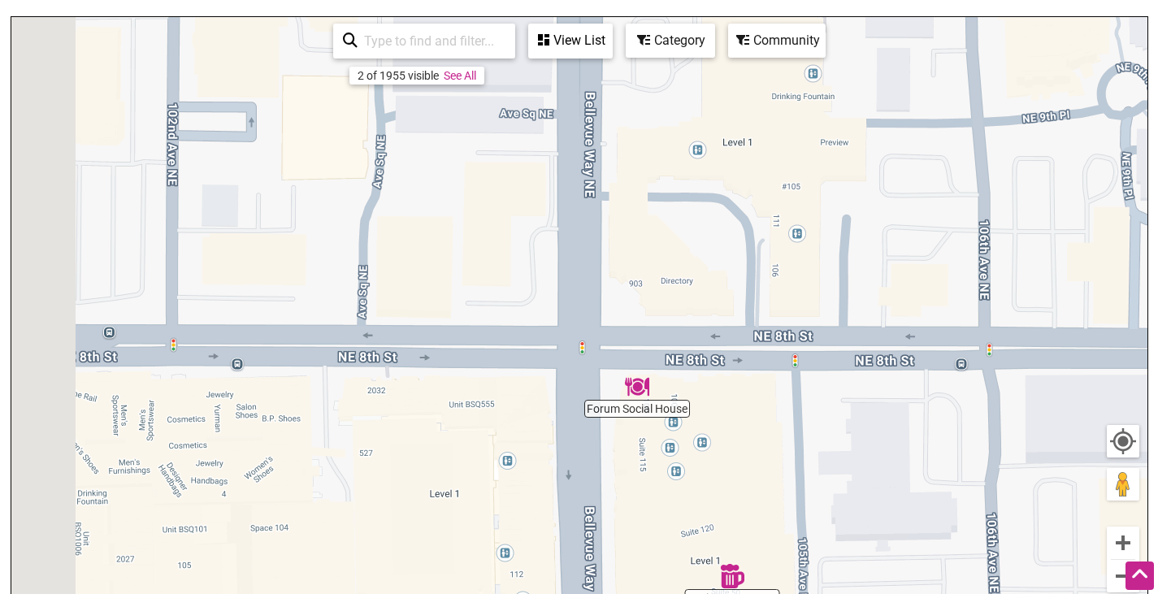
drag, startPoint x: 767, startPoint y: 254, endPoint x: 930, endPoint y: 502, distance: 297.1
click at [930, 502] on div "To navigate, press the arrow keys." at bounding box center [579, 333] width 1136 height 632
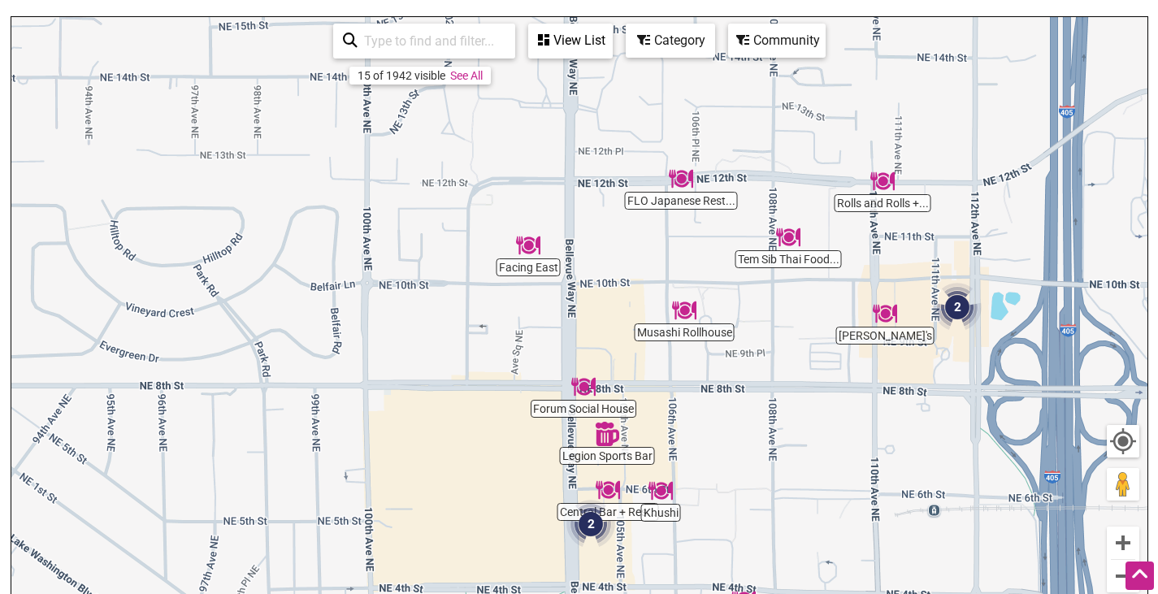
drag, startPoint x: 734, startPoint y: 367, endPoint x: 515, endPoint y: 337, distance: 221.5
click at [515, 337] on div "To navigate, press the arrow keys." at bounding box center [579, 333] width 1136 height 632
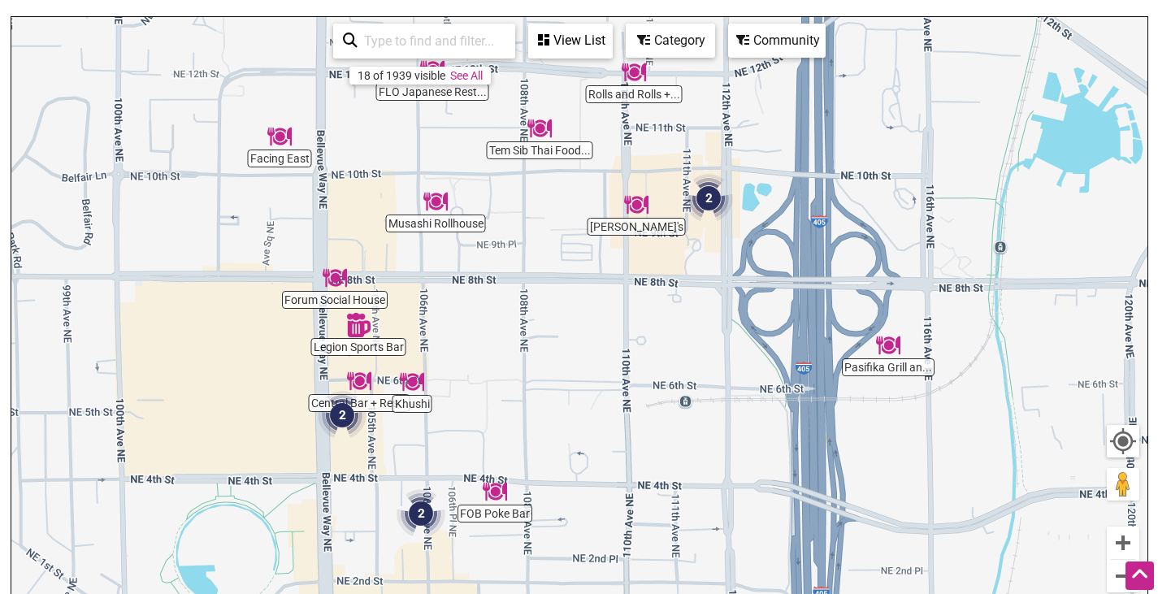
drag, startPoint x: 671, startPoint y: 396, endPoint x: 549, endPoint y: 307, distance: 150.7
click at [549, 307] on div "To navigate, press the arrow keys." at bounding box center [579, 333] width 1136 height 632
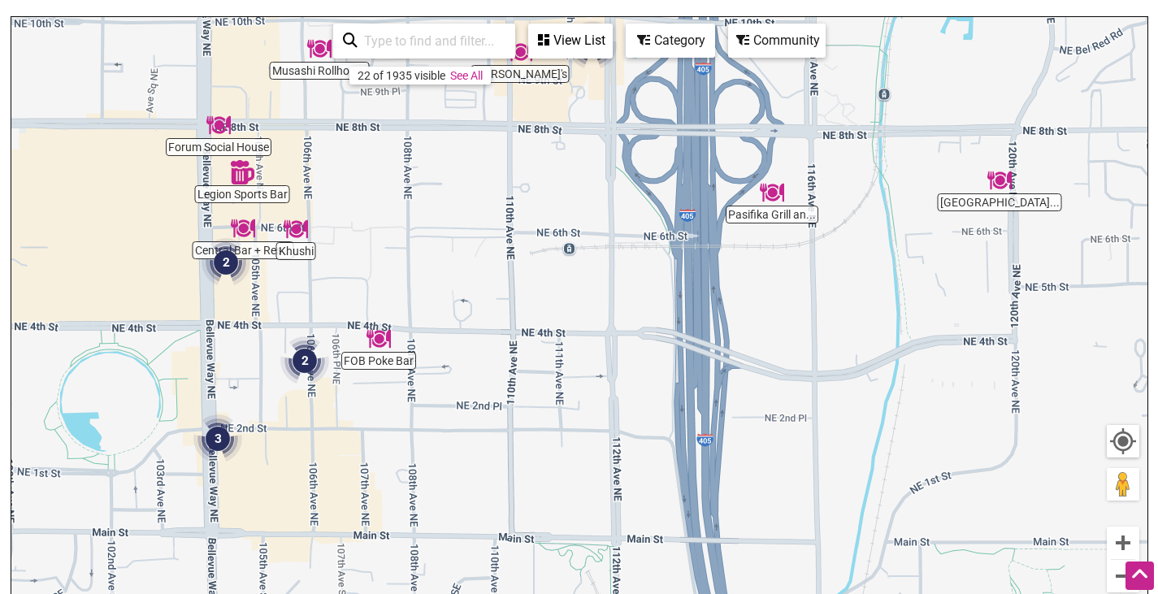
drag, startPoint x: 572, startPoint y: 356, endPoint x: 443, endPoint y: 189, distance: 210.9
click at [443, 189] on div "To navigate, press the arrow keys." at bounding box center [579, 333] width 1136 height 632
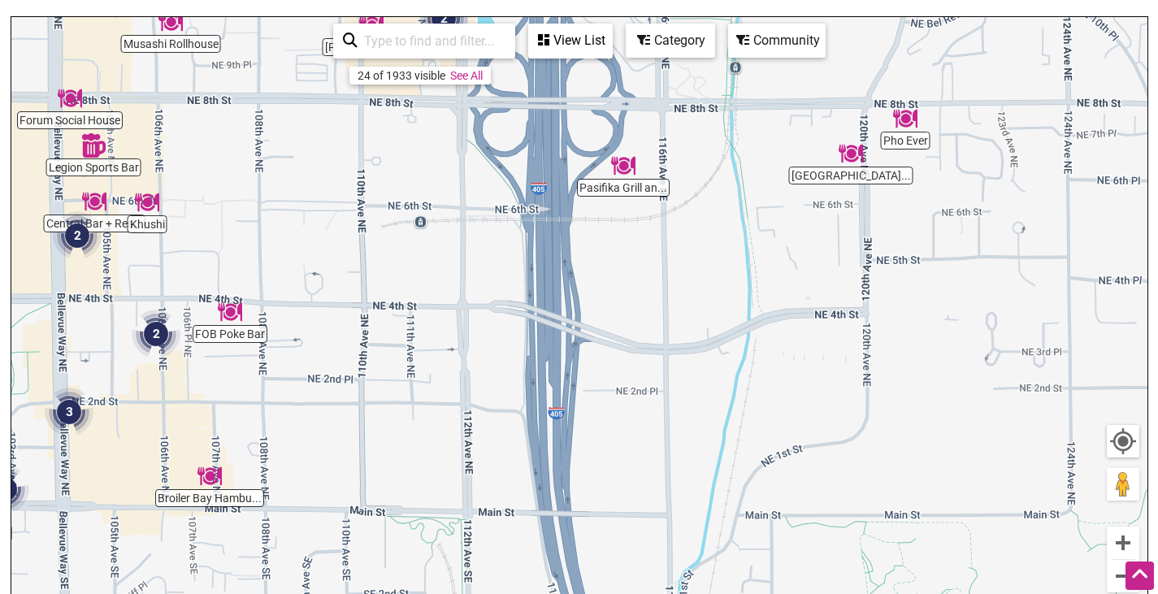
drag, startPoint x: 775, startPoint y: 326, endPoint x: 643, endPoint y: 308, distance: 133.7
click at [643, 308] on div "To navigate, press the arrow keys." at bounding box center [579, 333] width 1136 height 632
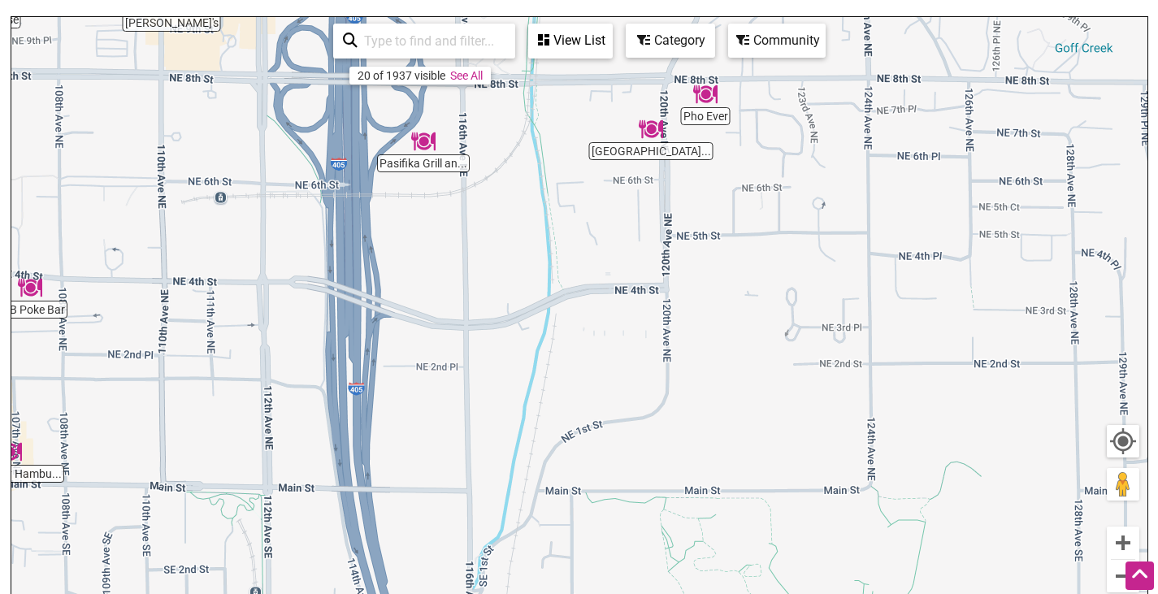
drag, startPoint x: 824, startPoint y: 362, endPoint x: 636, endPoint y: 155, distance: 279.1
click at [636, 155] on div "To navigate, press the arrow keys." at bounding box center [579, 333] width 1136 height 632
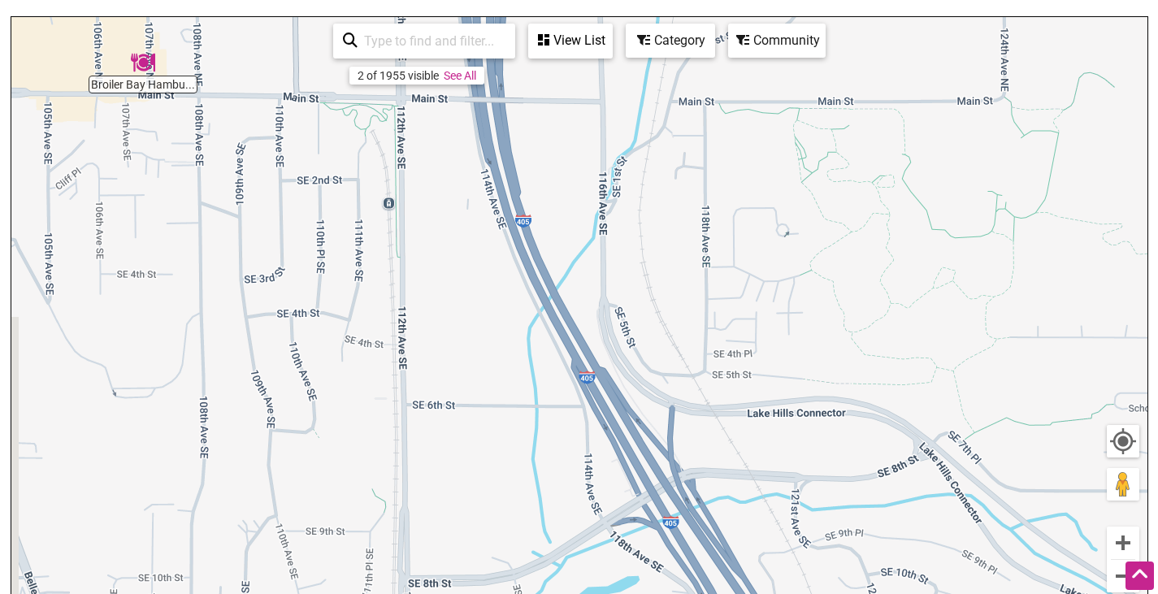
drag, startPoint x: 632, startPoint y: 123, endPoint x: 761, endPoint y: -98, distance: 256.1
click at [761, 0] on html "× Menu 0 Add a Business Map Blog Store Offers Intentionalist Cards Buy Black Ca…" at bounding box center [579, 95] width 1158 height 594
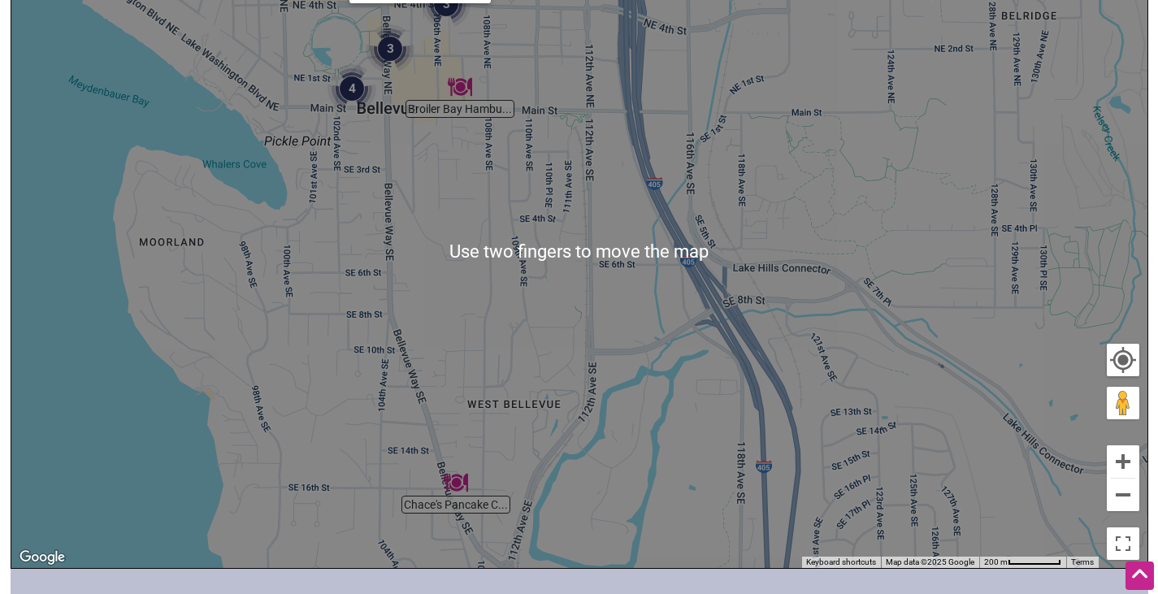
scroll to position [264, 0]
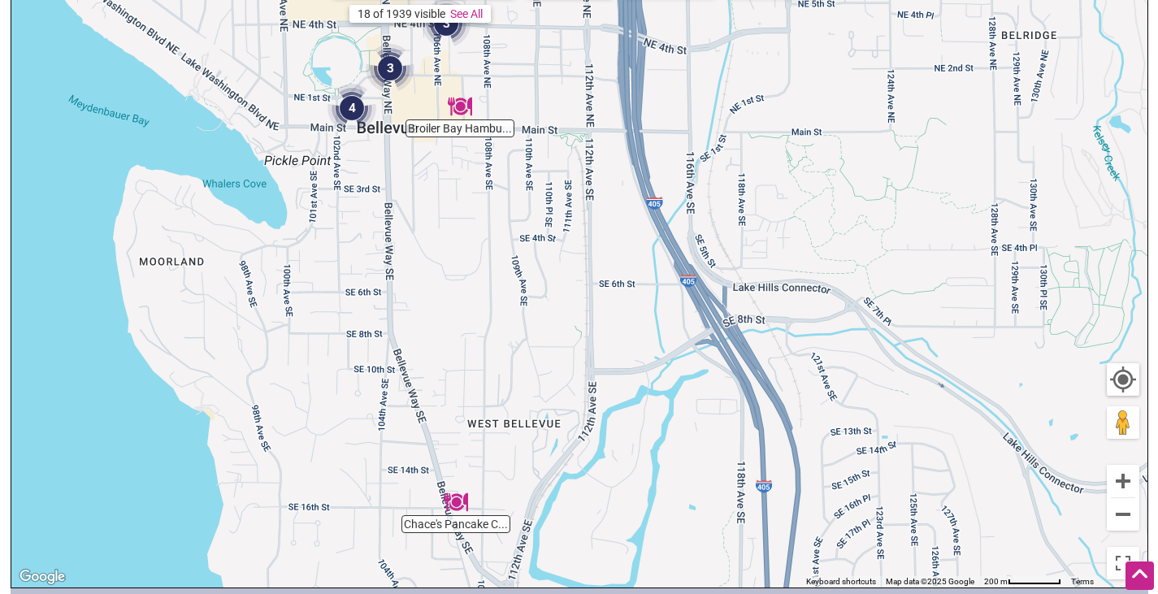
click at [841, 423] on div "To navigate, press the arrow keys." at bounding box center [579, 271] width 1136 height 632
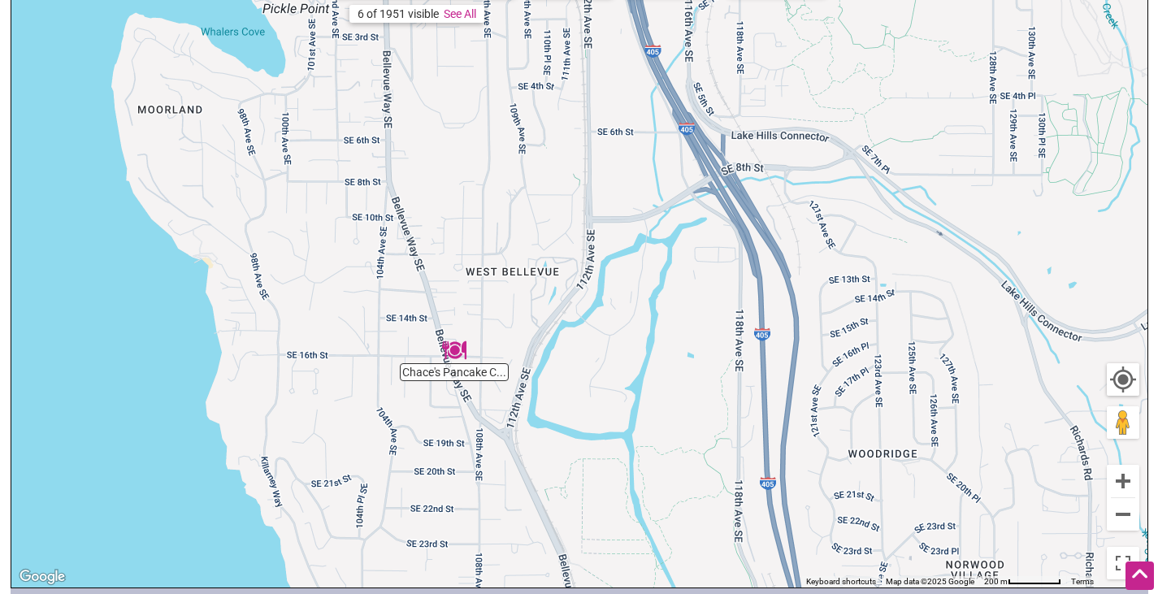
click at [458, 349] on div "To navigate, press the arrow keys." at bounding box center [579, 271] width 1136 height 632
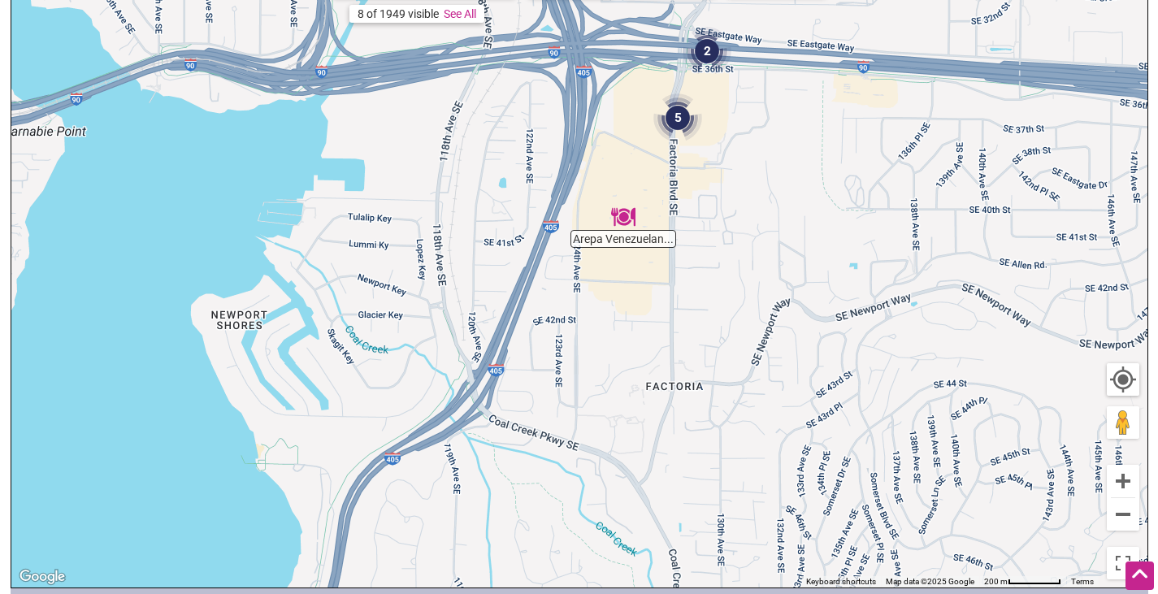
click at [677, 123] on div "To navigate, press the arrow keys." at bounding box center [579, 271] width 1136 height 632
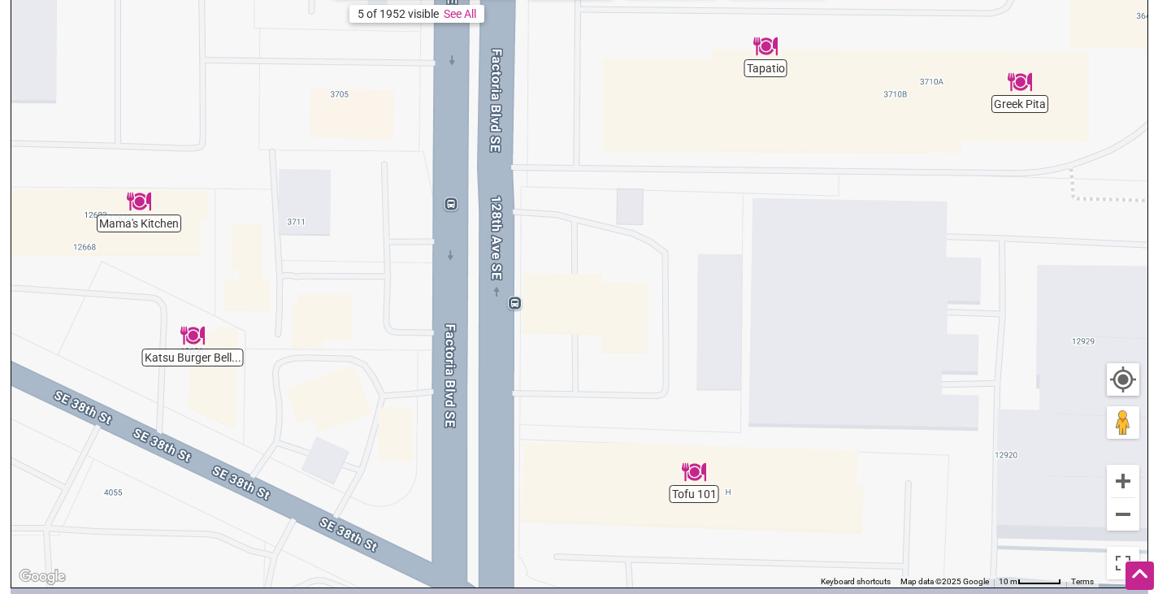
click at [198, 342] on img "Katsu Burger Bellevue" at bounding box center [192, 335] width 37 height 37
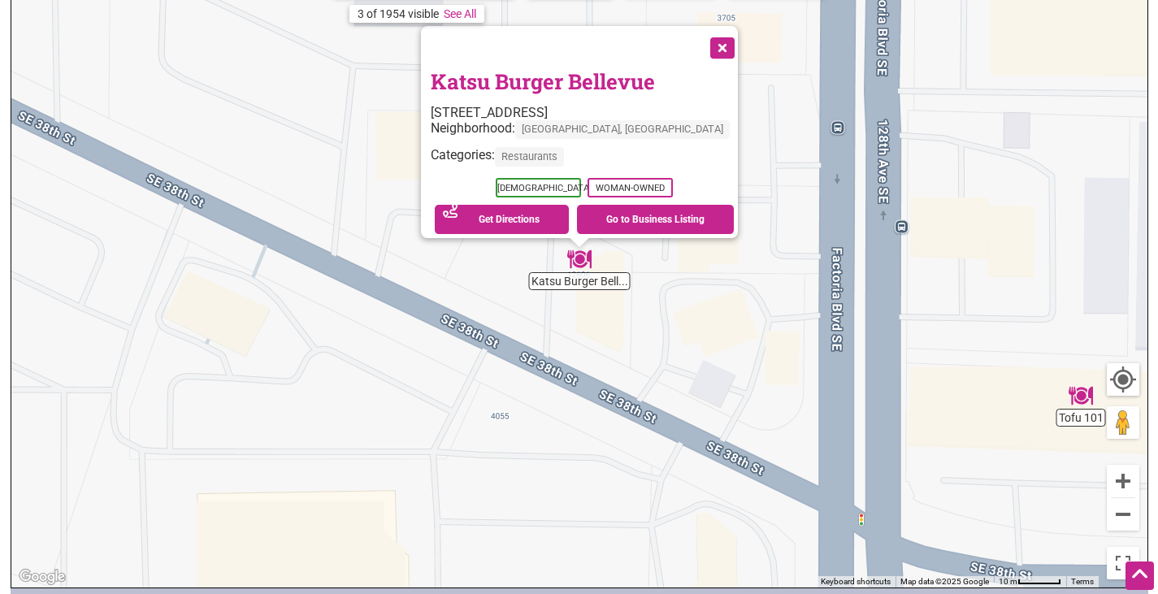
click at [701, 37] on button "Close" at bounding box center [721, 46] width 41 height 41
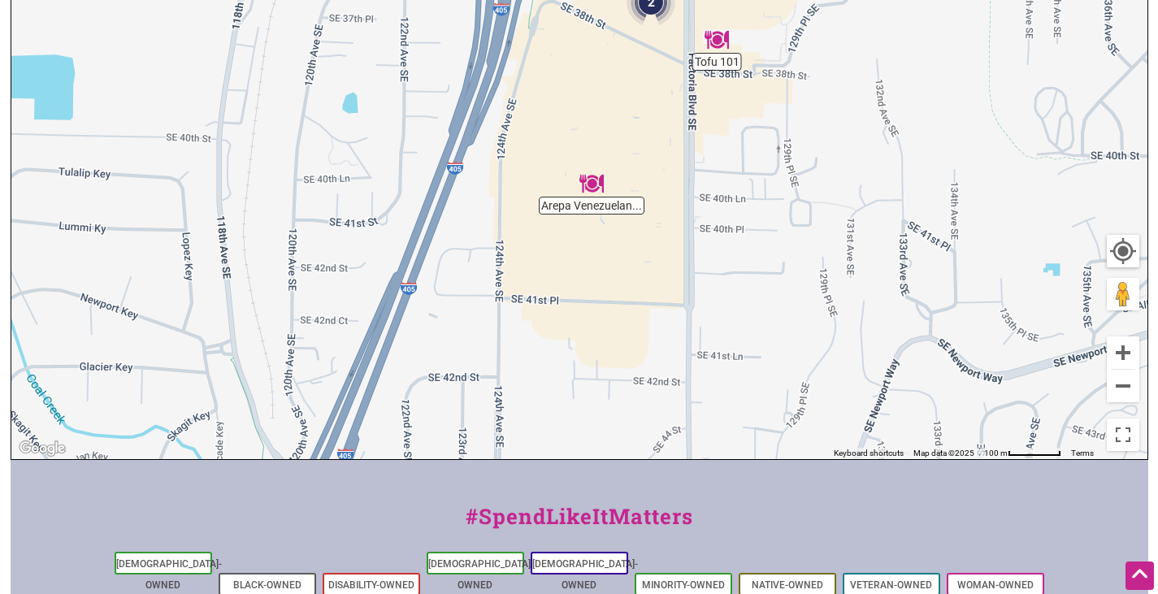
scroll to position [405, 0]
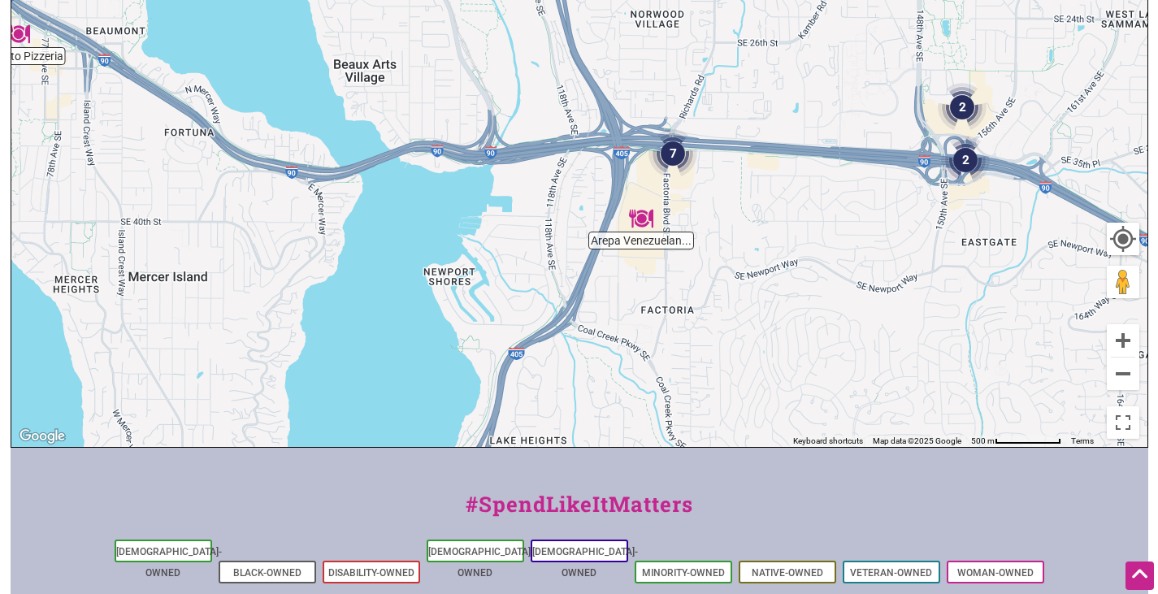
click at [970, 158] on img "2" at bounding box center [966, 160] width 62 height 62
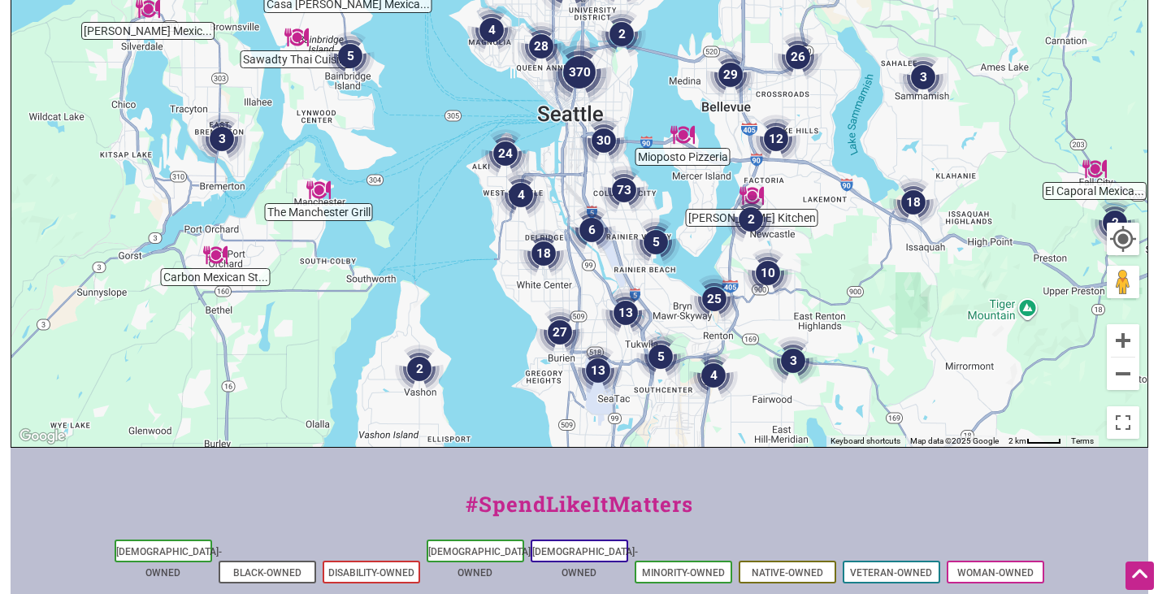
click at [802, 193] on div "To navigate, press the arrow keys." at bounding box center [579, 131] width 1136 height 632
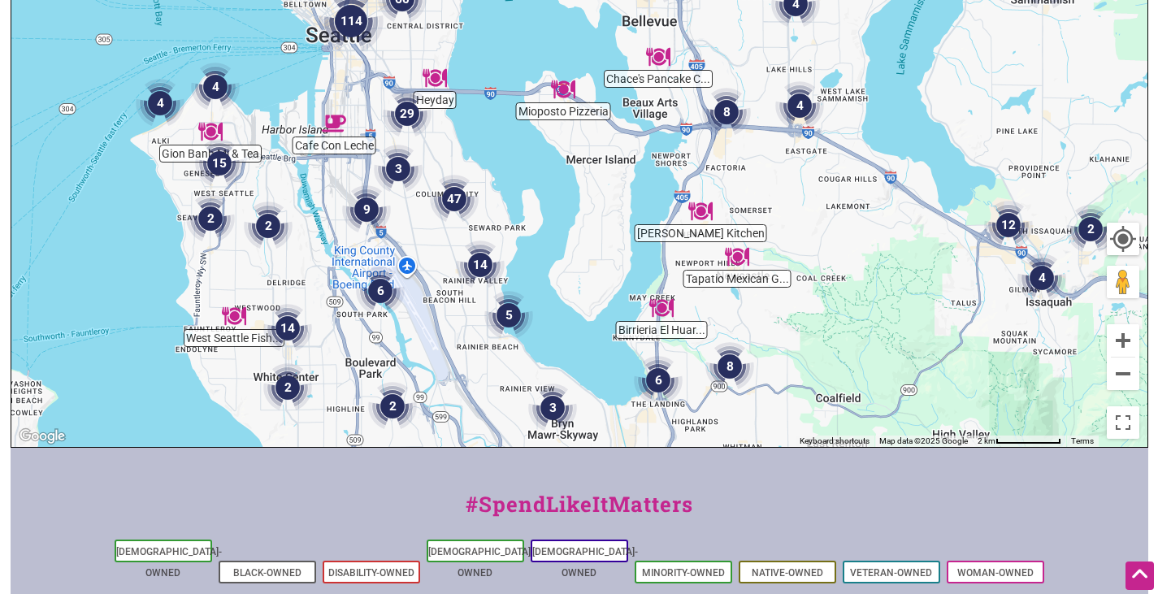
click at [802, 193] on div "To navigate, press the arrow keys." at bounding box center [579, 131] width 1136 height 632
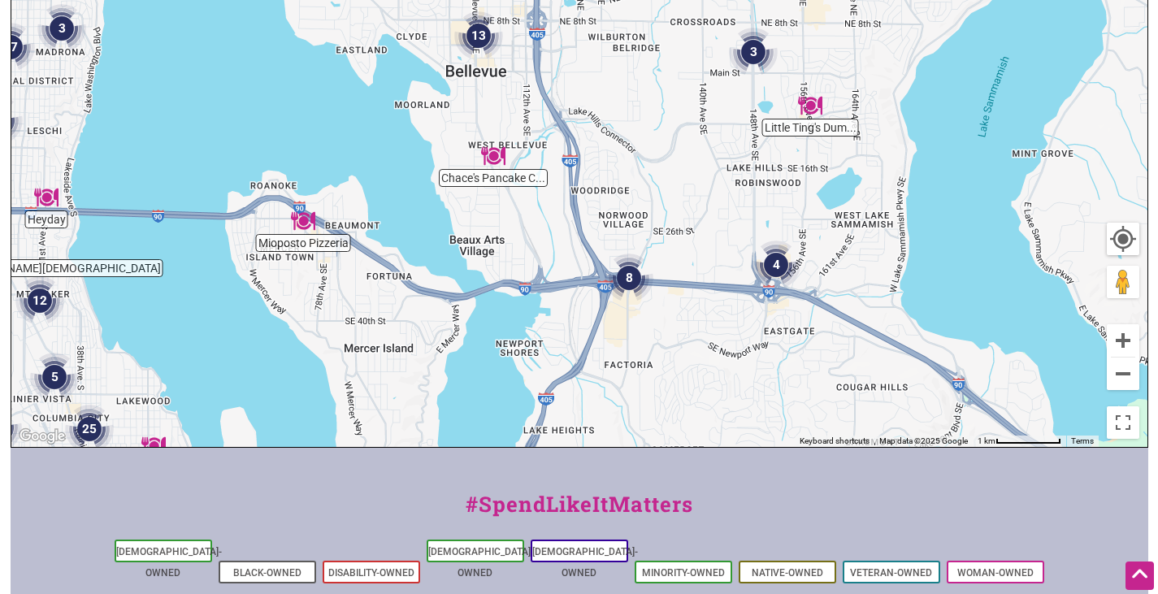
drag, startPoint x: 734, startPoint y: 144, endPoint x: 709, endPoint y: 393, distance: 250.0
click at [709, 393] on div "To navigate, press the arrow keys." at bounding box center [579, 131] width 1136 height 632
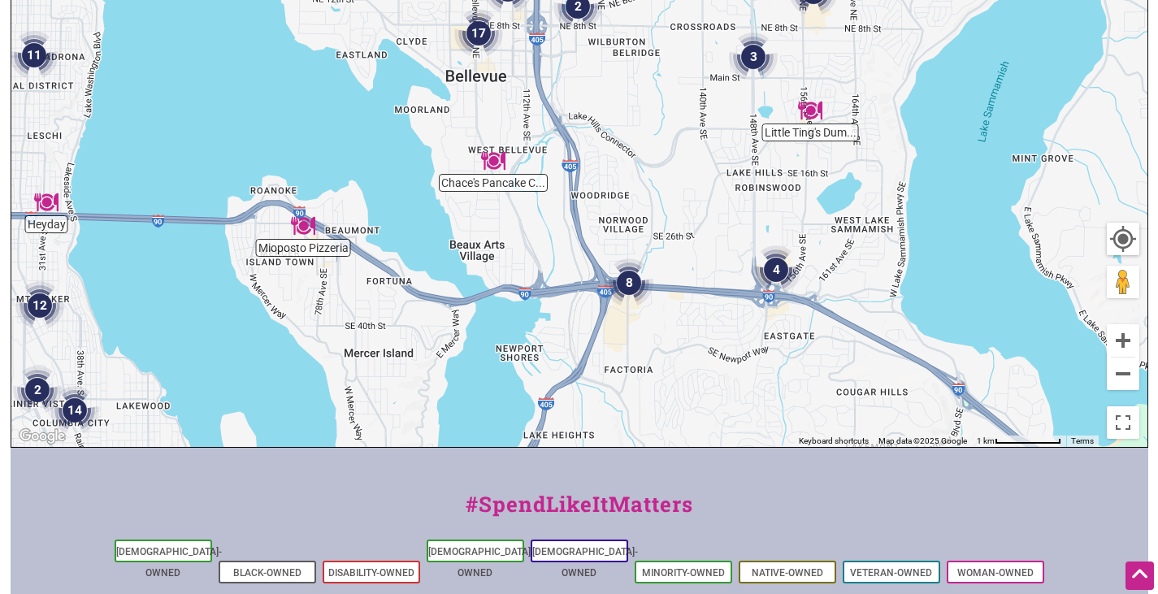
click at [683, 289] on div "To navigate, press the arrow keys." at bounding box center [579, 131] width 1136 height 632
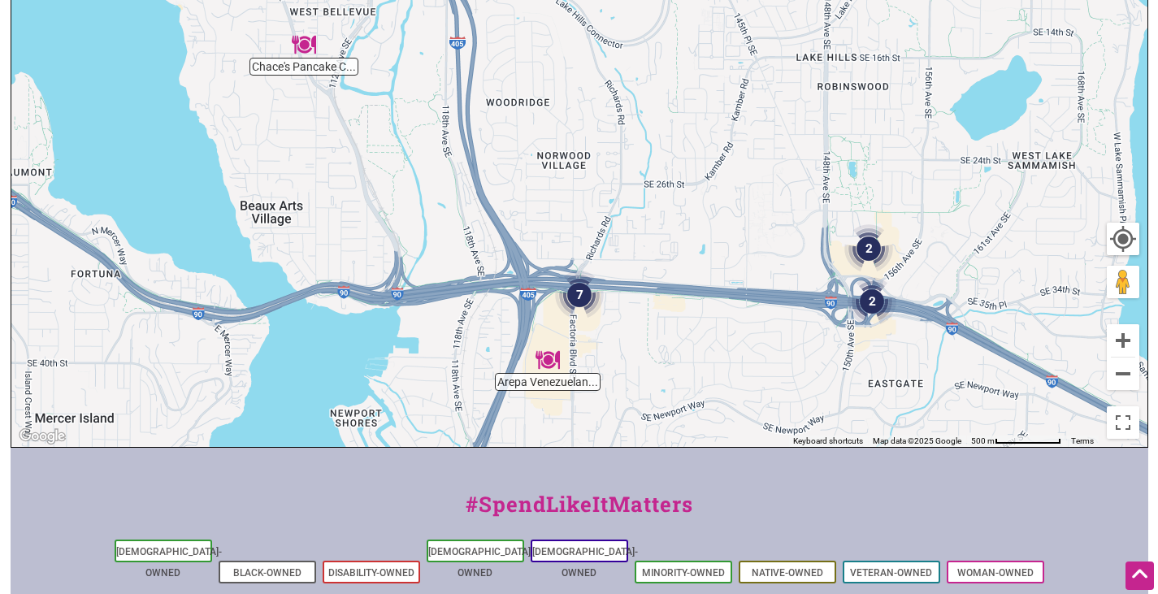
click at [701, 265] on div "To navigate, press the arrow keys." at bounding box center [579, 131] width 1136 height 632
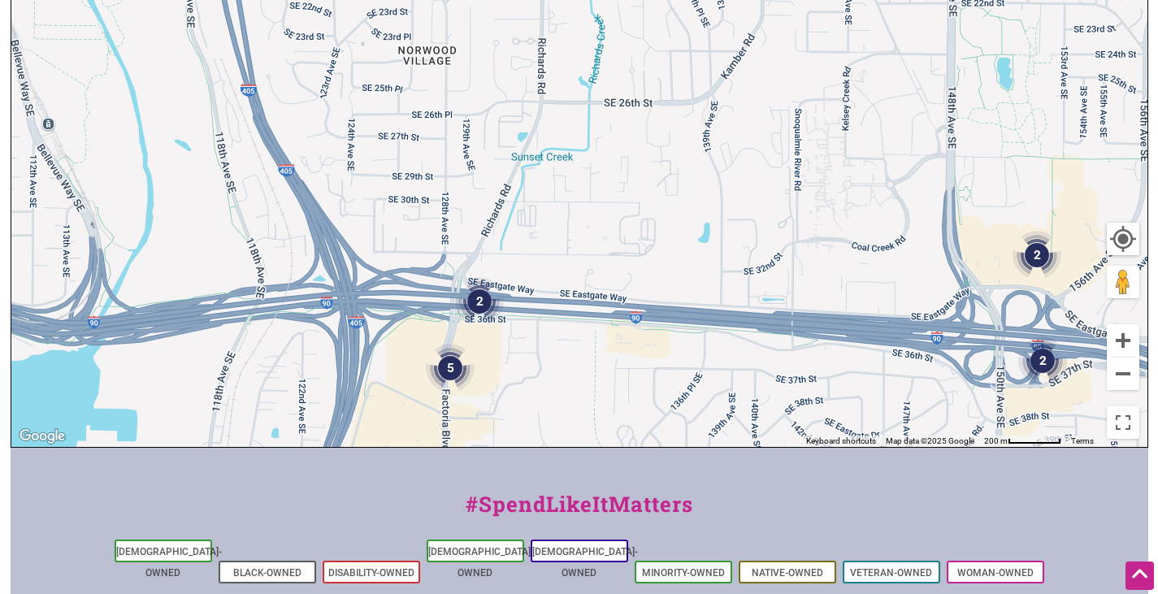
click at [515, 360] on div "To navigate, press the arrow keys." at bounding box center [579, 131] width 1136 height 632
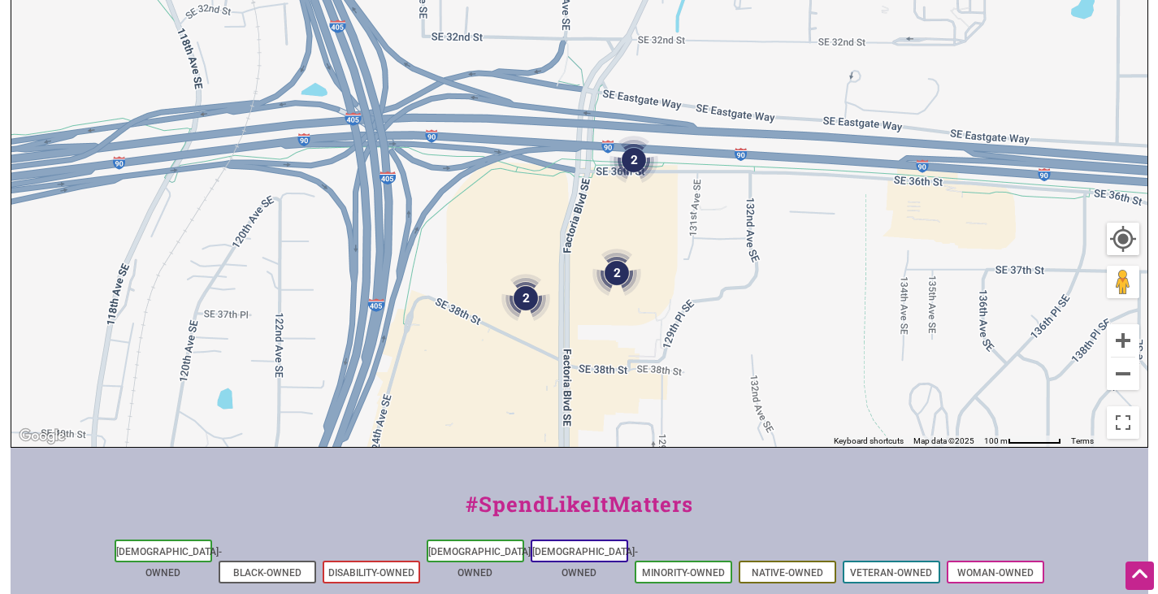
drag, startPoint x: 489, startPoint y: 323, endPoint x: 688, endPoint y: 210, distance: 228.7
click at [688, 210] on div "To navigate, press the arrow keys." at bounding box center [579, 131] width 1136 height 632
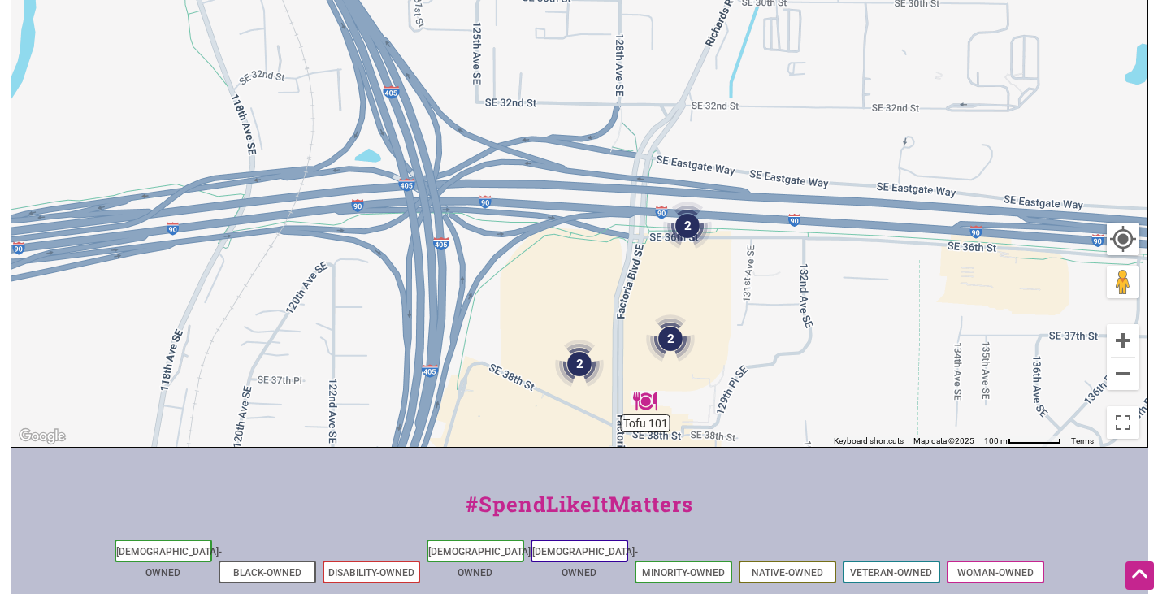
drag, startPoint x: 554, startPoint y: 252, endPoint x: 659, endPoint y: 416, distance: 195.2
click at [659, 416] on div "To navigate, press the arrow keys." at bounding box center [579, 131] width 1136 height 632
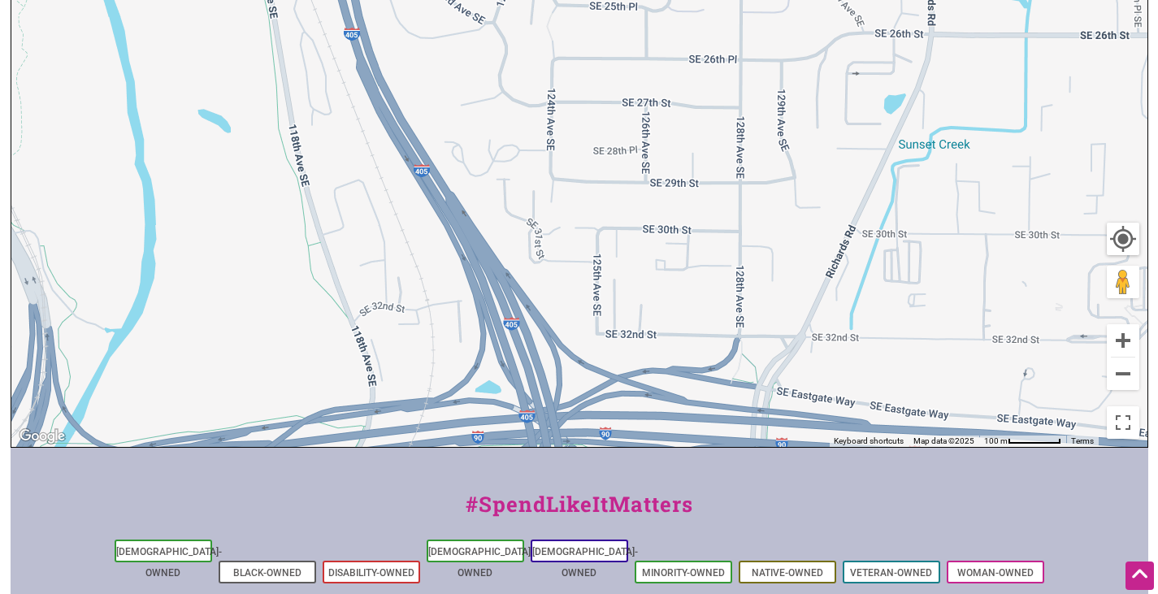
click at [456, 169] on div "To navigate, press the arrow keys." at bounding box center [579, 131] width 1136 height 632
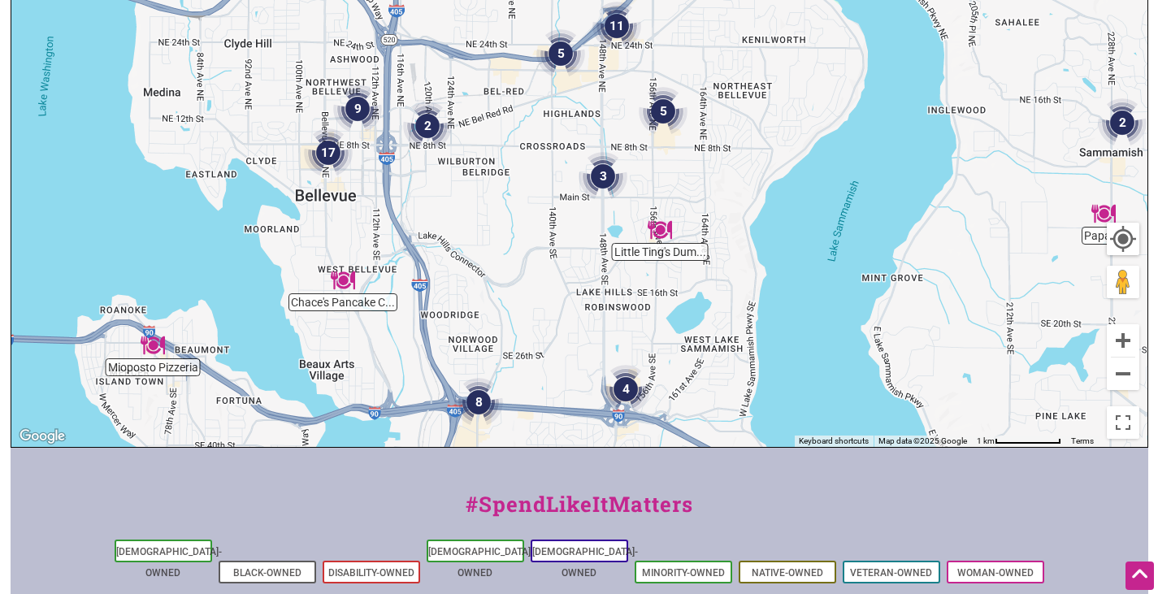
drag, startPoint x: 512, startPoint y: 101, endPoint x: 497, endPoint y: 306, distance: 205.3
click at [497, 306] on div "To navigate, press the arrow keys." at bounding box center [579, 131] width 1136 height 632
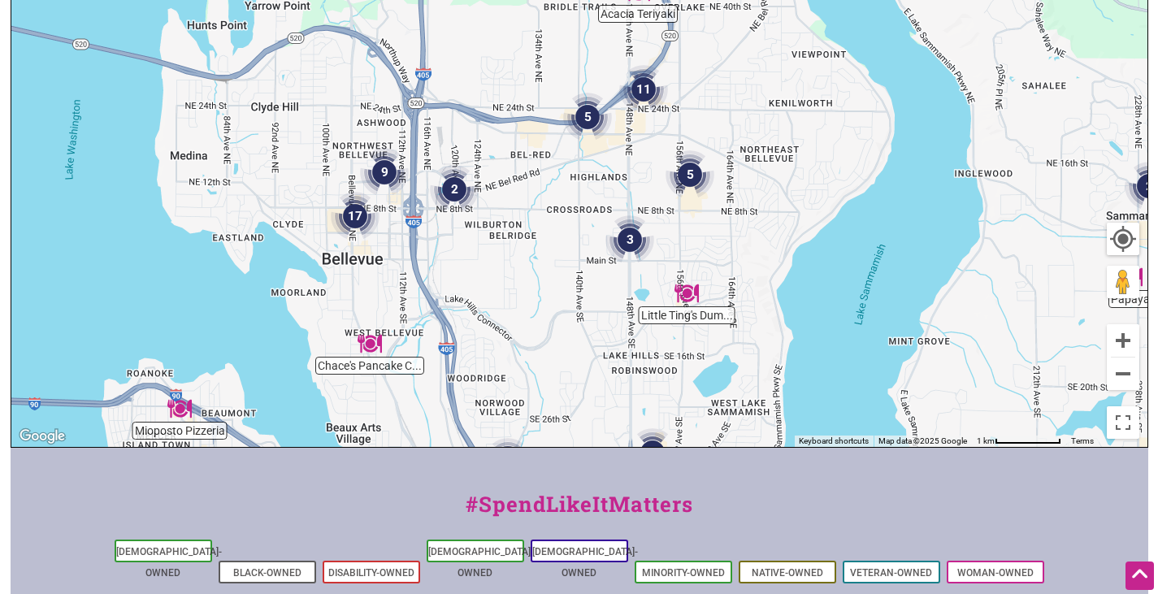
drag, startPoint x: 998, startPoint y: 177, endPoint x: 1022, endPoint y: 242, distance: 69.2
click at [1022, 242] on div "To navigate, press the arrow keys." at bounding box center [579, 131] width 1136 height 632
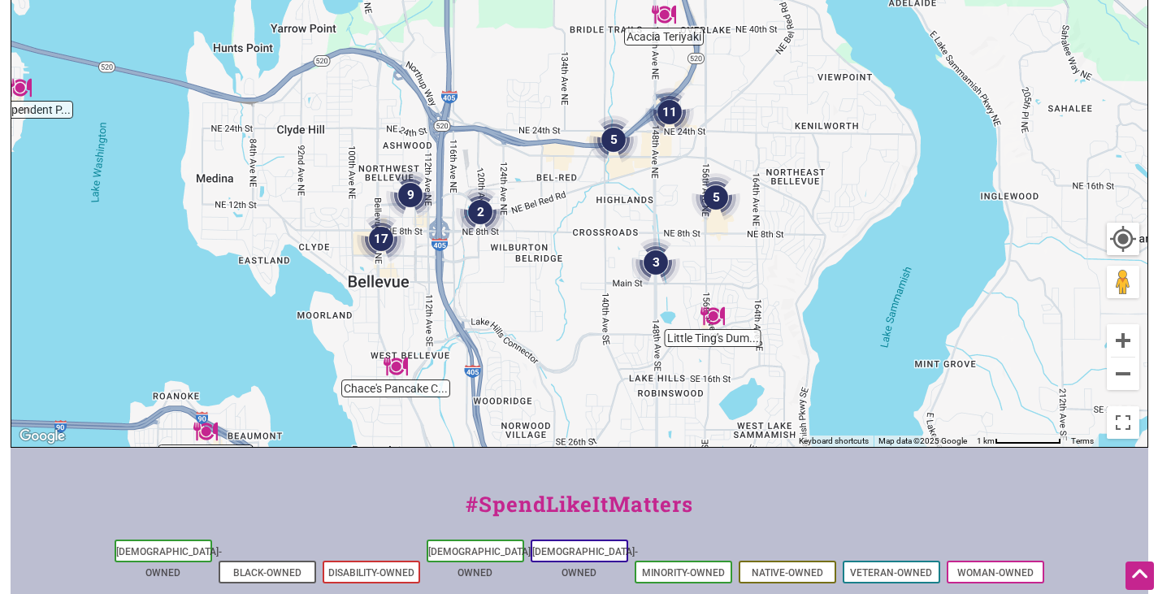
click at [712, 309] on img "Little Ting's Dumplings" at bounding box center [712, 315] width 37 height 37
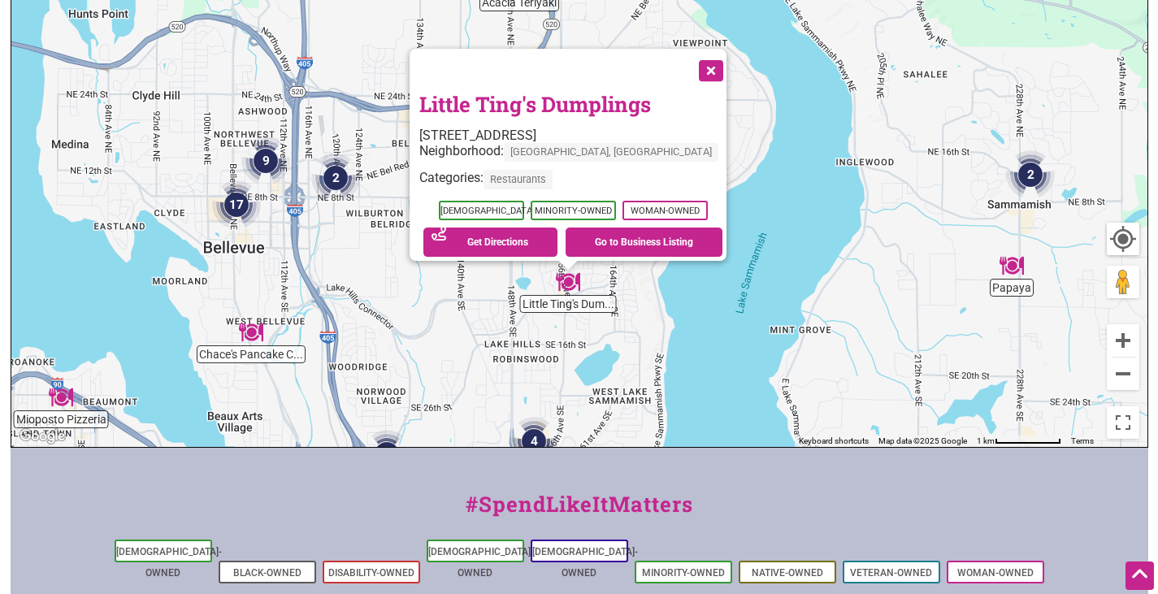
drag, startPoint x: 727, startPoint y: 249, endPoint x: 718, endPoint y: 416, distance: 167.7
click at [718, 416] on div "To navigate, press the arrow keys. Little Ting's Dumplings 683 156th Ave SE, Be…" at bounding box center [579, 131] width 1136 height 632
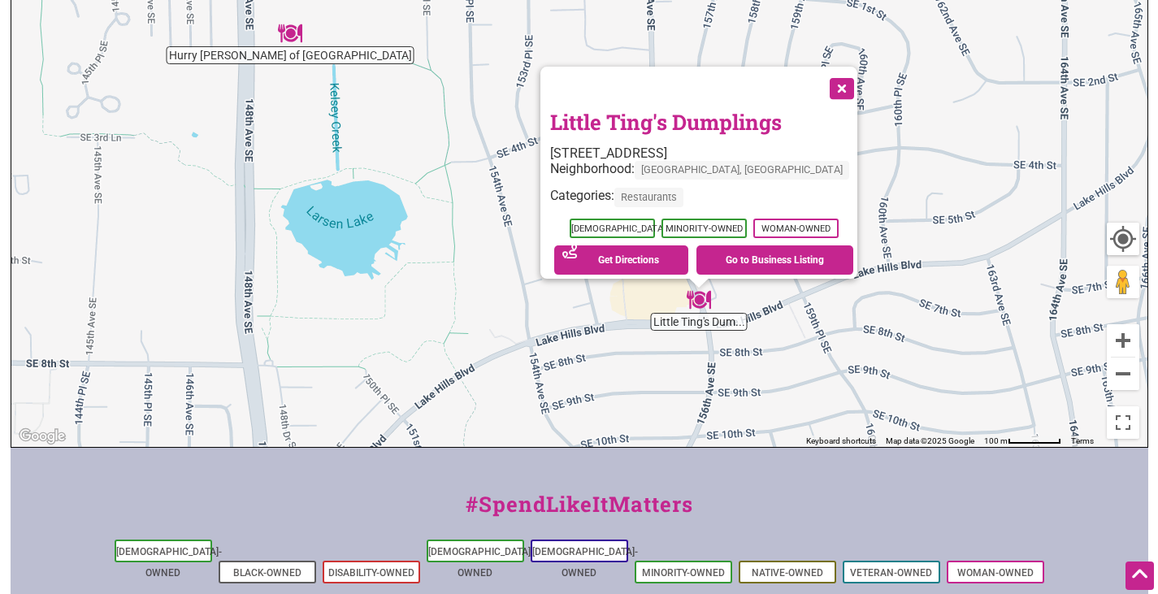
drag, startPoint x: 736, startPoint y: 200, endPoint x: 679, endPoint y: 402, distance: 210.5
click at [679, 402] on div "To navigate, press the arrow keys. Little Ting's Dumplings 683 156th Ave SE, Be…" at bounding box center [579, 131] width 1136 height 632
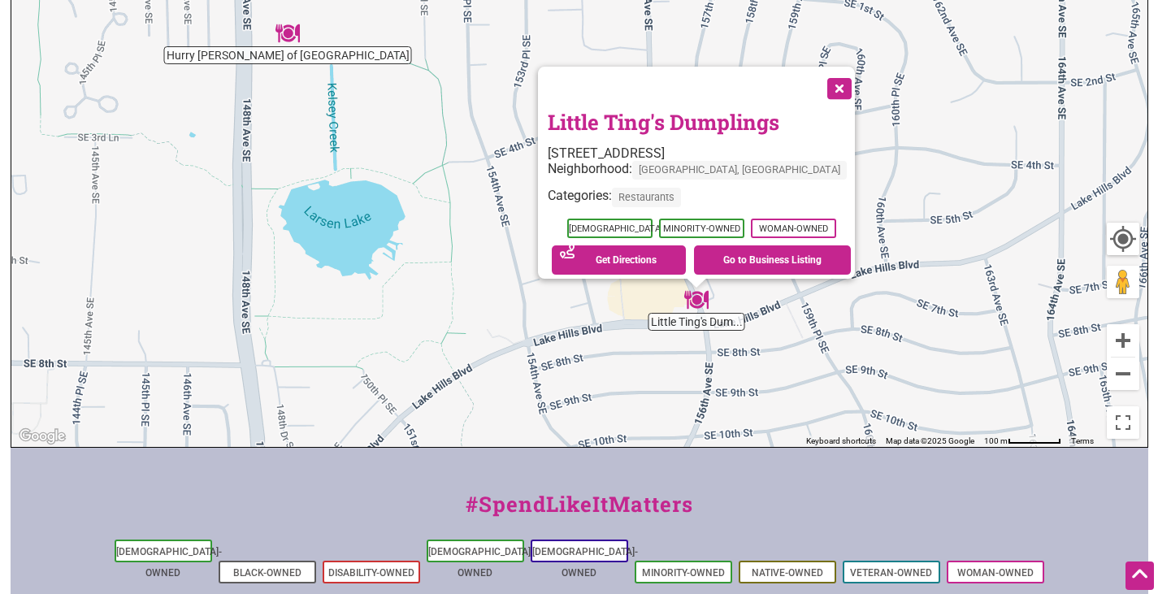
click at [715, 108] on link "Little Ting's Dumplings" at bounding box center [664, 122] width 232 height 28
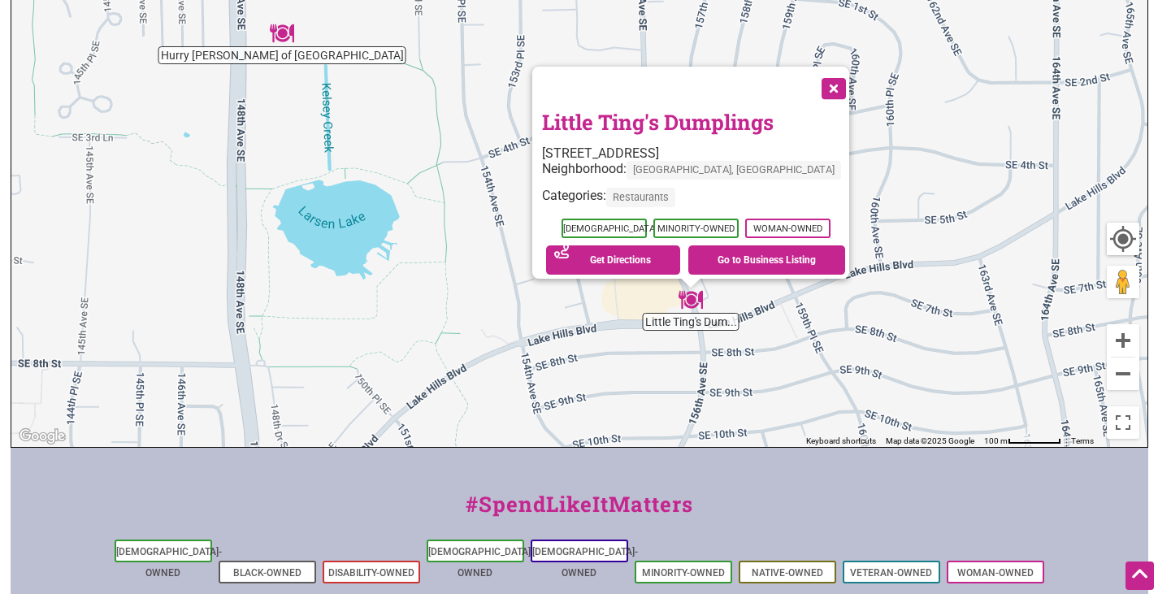
click at [560, 350] on div "To navigate, press the arrow keys. Little Ting's Dumplings 683 156th Ave SE, Be…" at bounding box center [579, 131] width 1136 height 632
click at [289, 37] on img "Hurry Curry of Tokyo" at bounding box center [281, 33] width 37 height 37
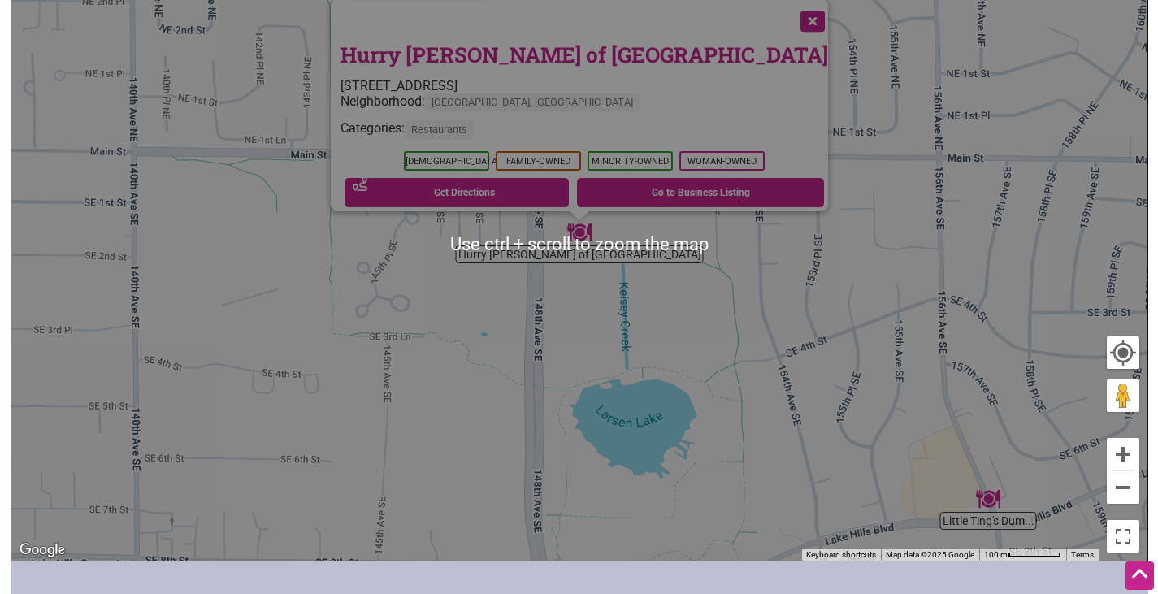
scroll to position [289, 0]
click at [509, 42] on link "Hurry Curry of Tokyo" at bounding box center [585, 56] width 488 height 28
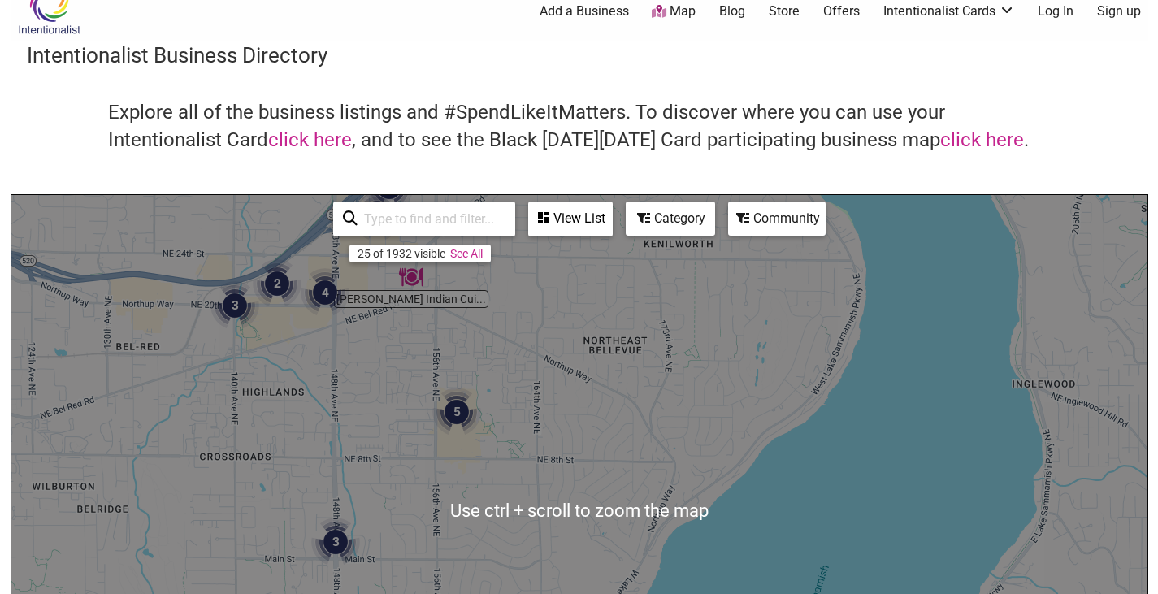
scroll to position [0, 0]
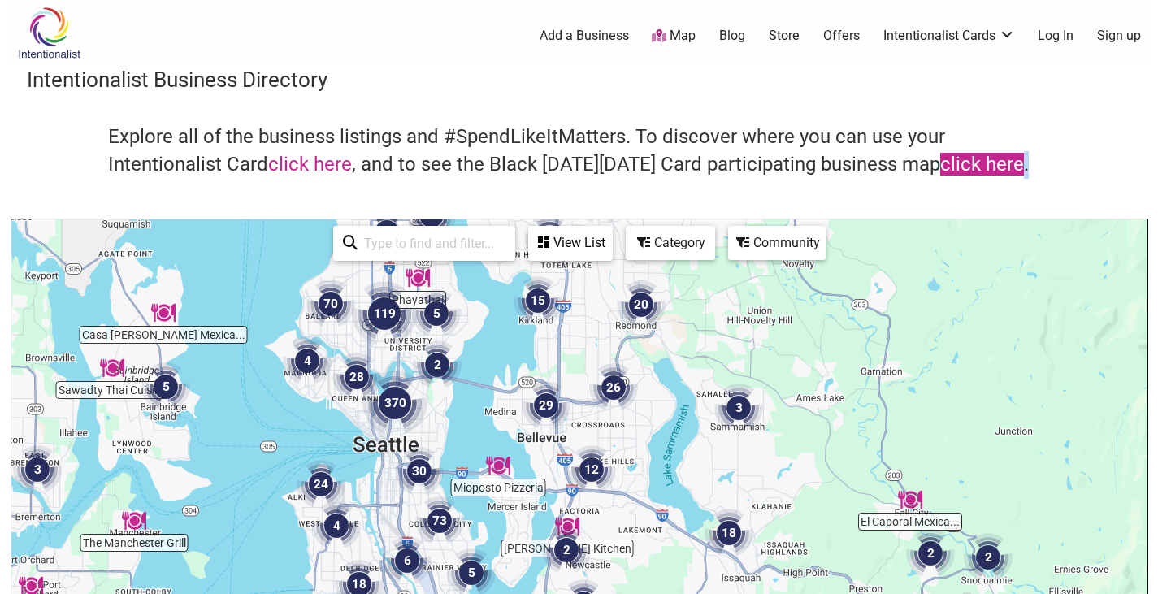
drag, startPoint x: 1066, startPoint y: 159, endPoint x: 1016, endPoint y: 153, distance: 50.8
click at [1016, 153] on div "Explore all of the business listings and #SpendLikeItMatters. To discover where…" at bounding box center [579, 171] width 1105 height 95
click at [1082, 132] on div "Explore all of the business listings and #SpendLikeItMatters. To discover where…" at bounding box center [579, 171] width 1105 height 95
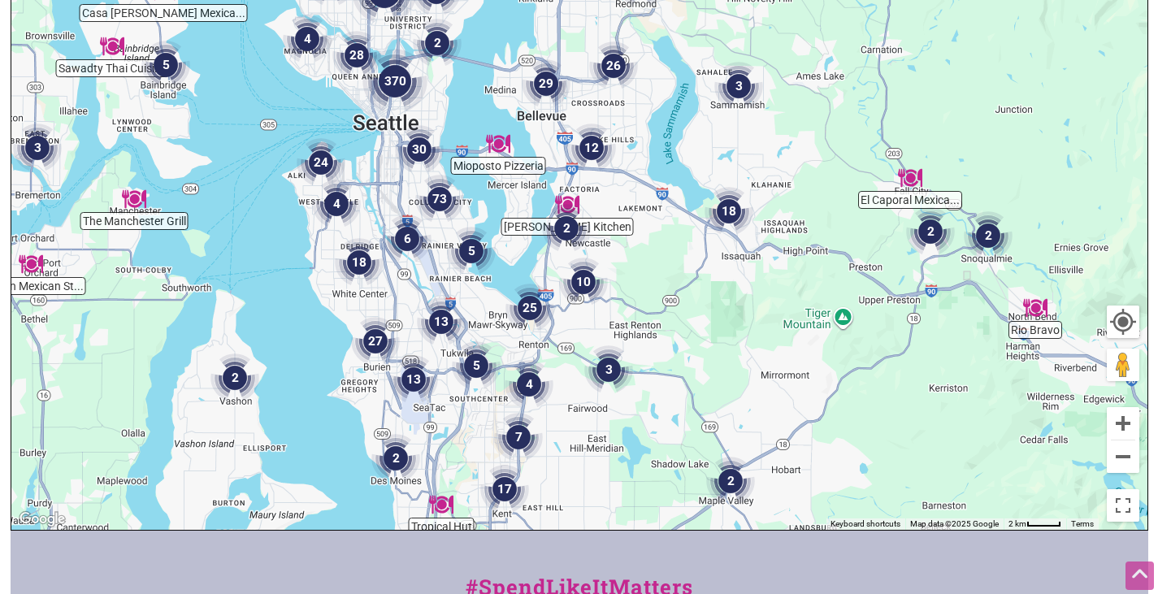
scroll to position [323, 0]
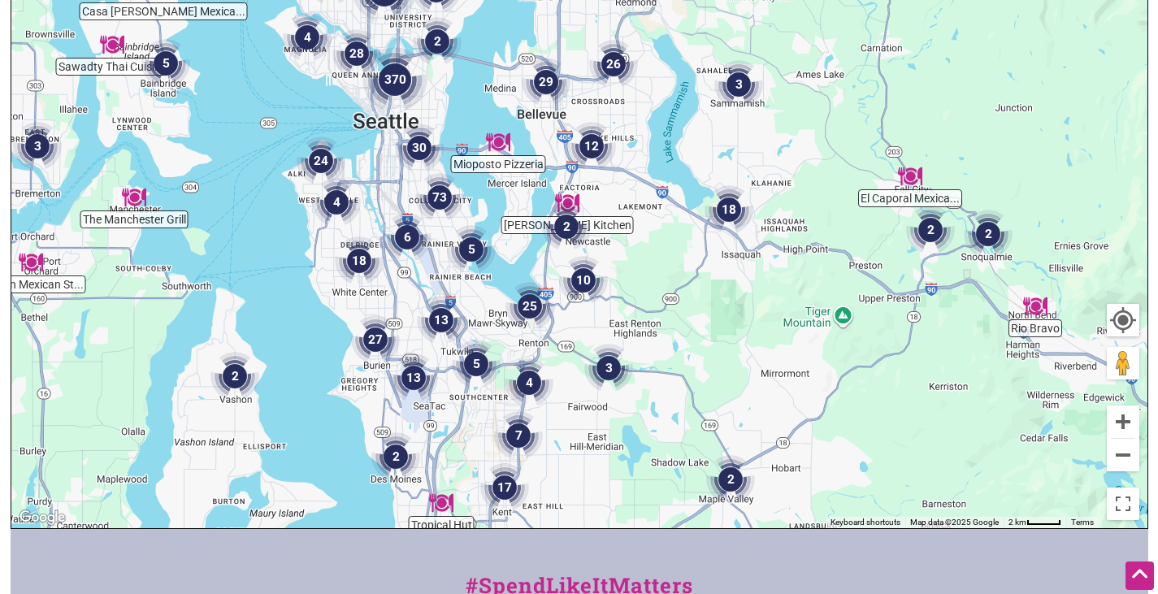
click at [567, 224] on img "2" at bounding box center [567, 227] width 62 height 62
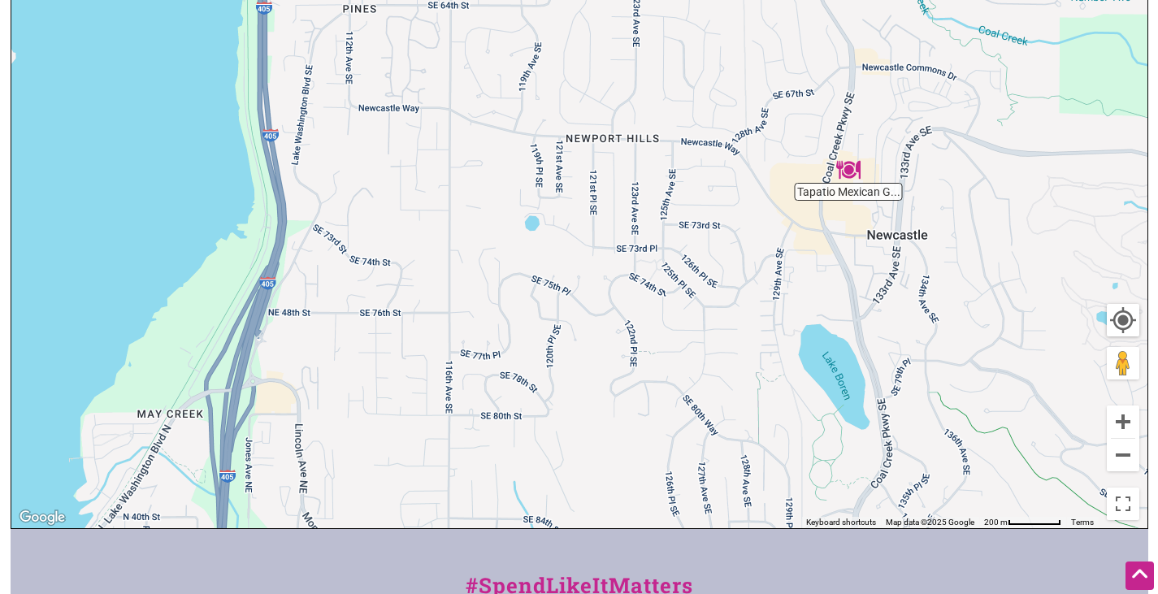
drag, startPoint x: 646, startPoint y: 213, endPoint x: 610, endPoint y: 398, distance: 188.7
click at [610, 398] on div "To navigate, press the arrow keys." at bounding box center [579, 212] width 1136 height 632
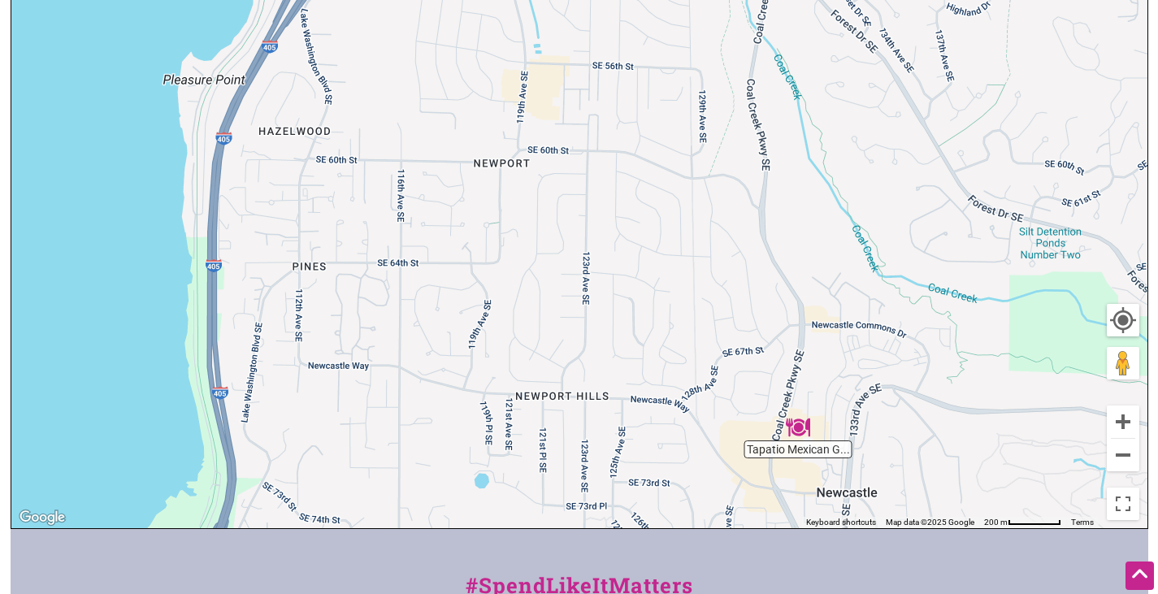
drag, startPoint x: 691, startPoint y: 141, endPoint x: 642, endPoint y: 397, distance: 260.6
click at [642, 397] on div "To navigate, press the arrow keys." at bounding box center [579, 212] width 1136 height 632
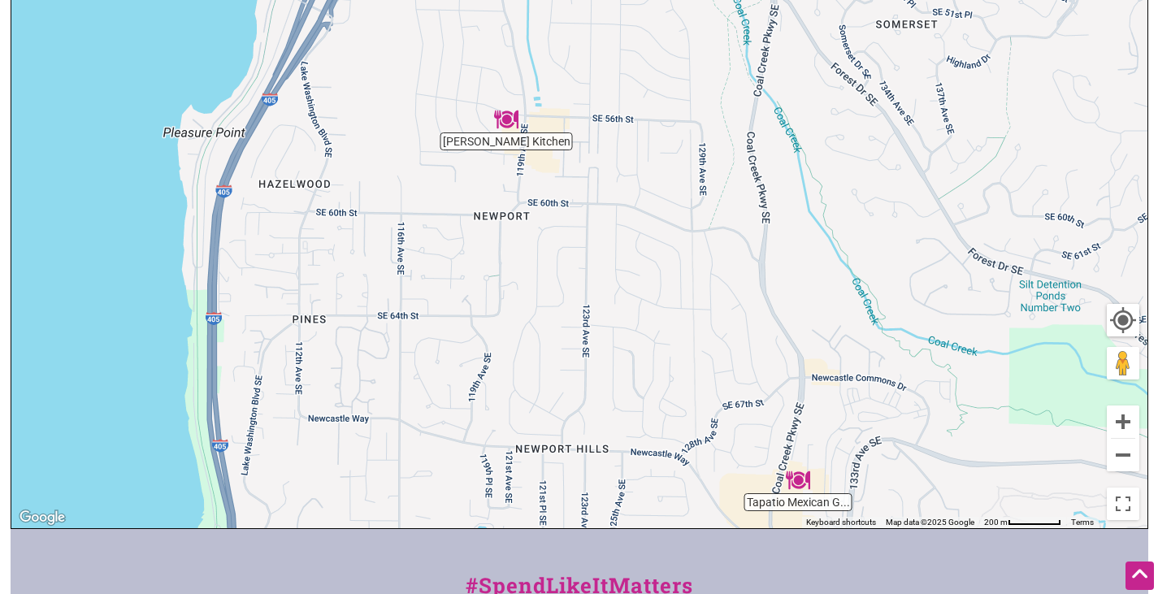
drag, startPoint x: 677, startPoint y: 240, endPoint x: 656, endPoint y: 632, distance: 393.2
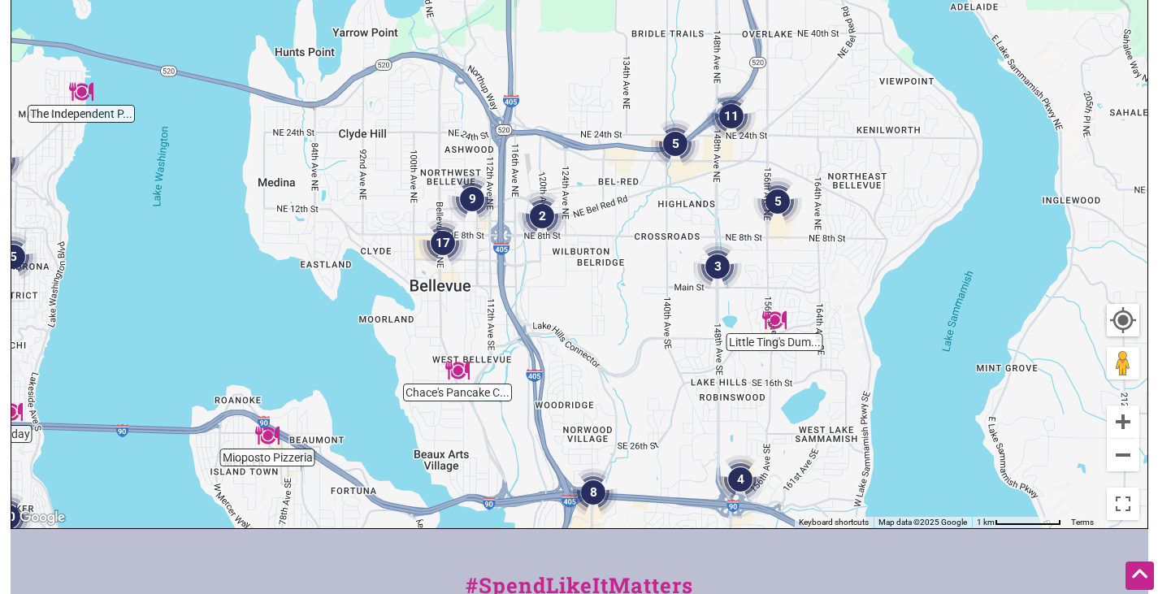
drag, startPoint x: 597, startPoint y: 136, endPoint x: 576, endPoint y: 347, distance: 212.3
click at [576, 347] on div "To navigate, press the arrow keys." at bounding box center [579, 212] width 1136 height 632
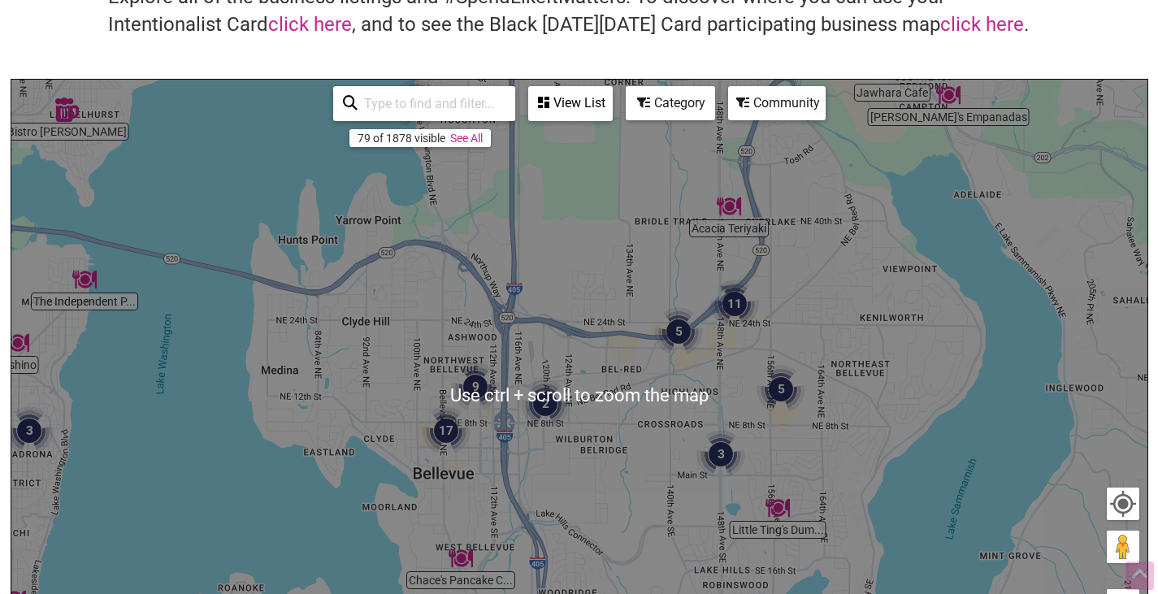
scroll to position [0, 0]
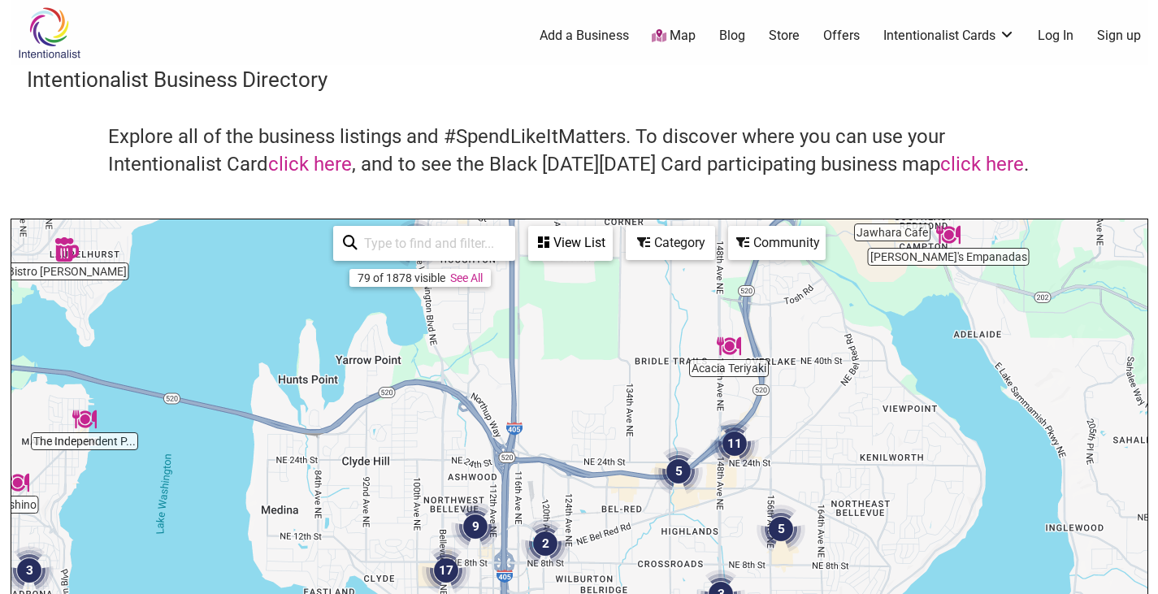
click at [737, 33] on link "Blog" at bounding box center [732, 36] width 26 height 18
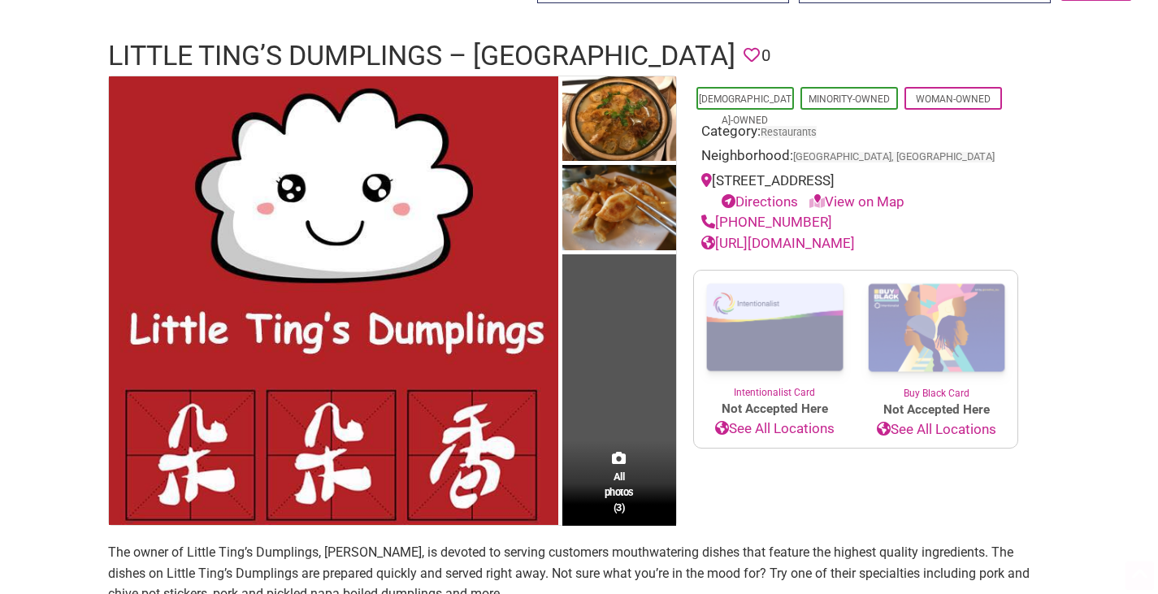
scroll to position [95, 0]
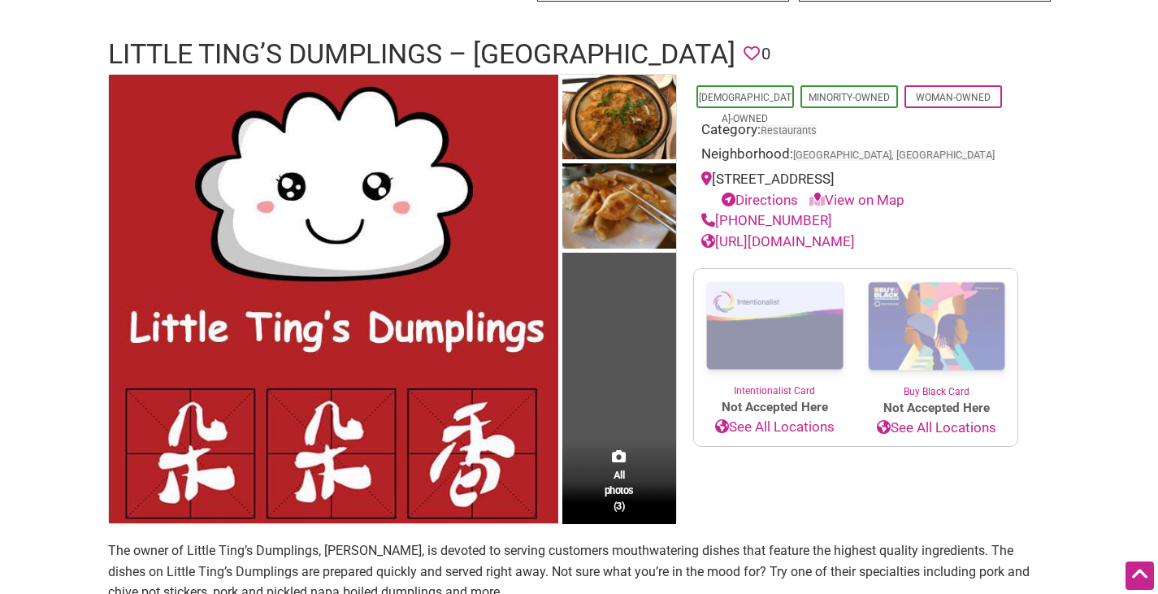
click at [784, 246] on link "https://www.littletingsdumplingswa.com/" at bounding box center [778, 241] width 154 height 16
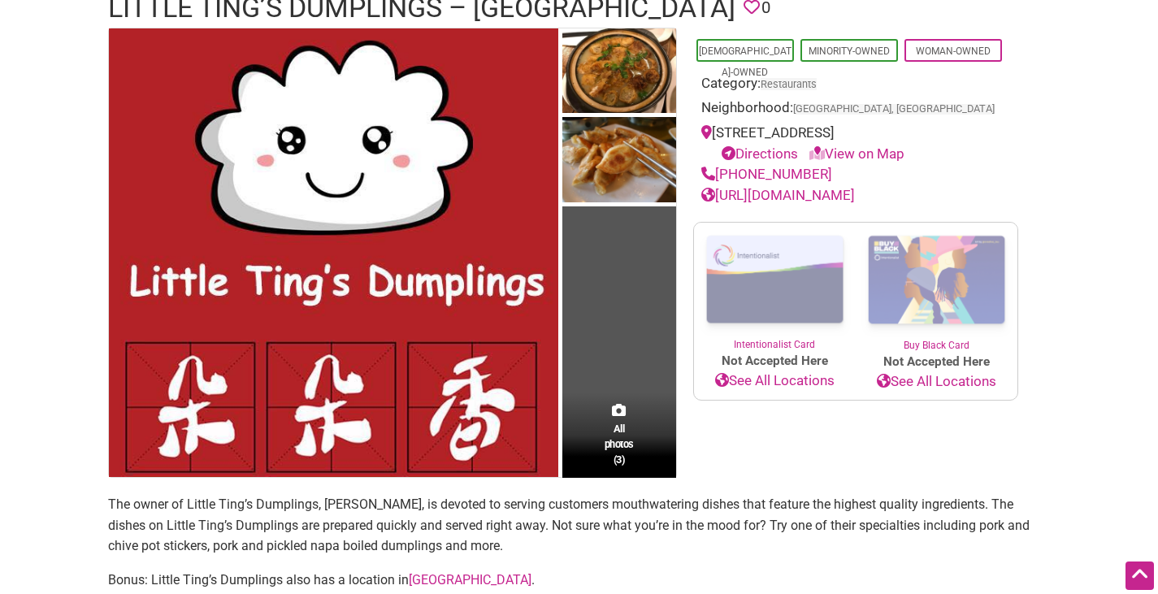
scroll to position [141, 0]
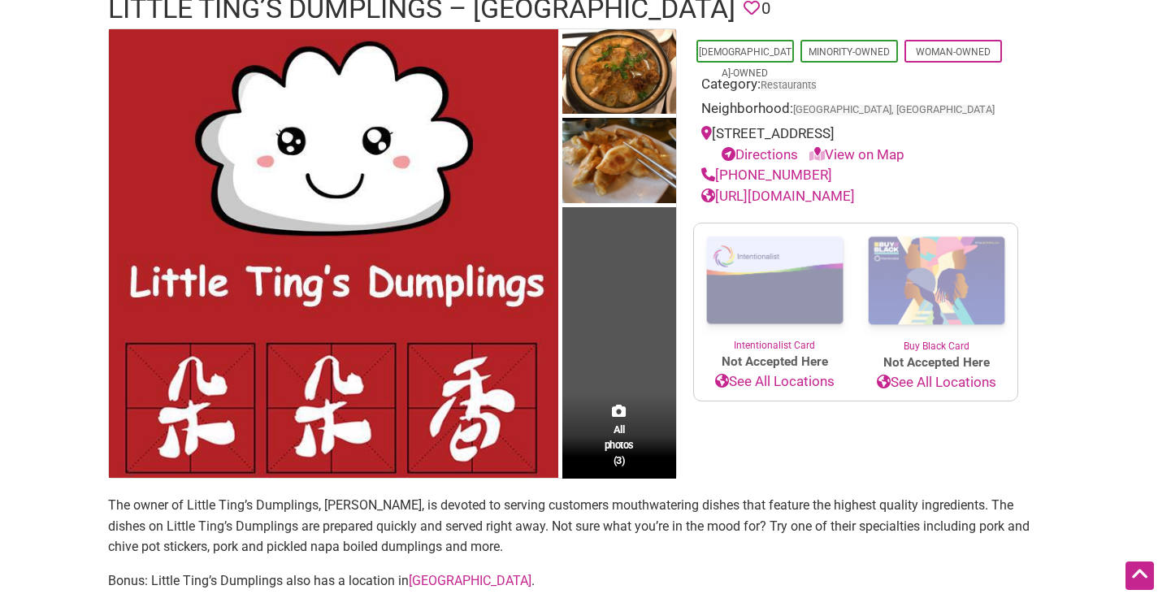
click at [637, 438] on div "All photos (3)" at bounding box center [619, 435] width 114 height 85
click at [612, 445] on span "All photos (3)" at bounding box center [619, 445] width 29 height 46
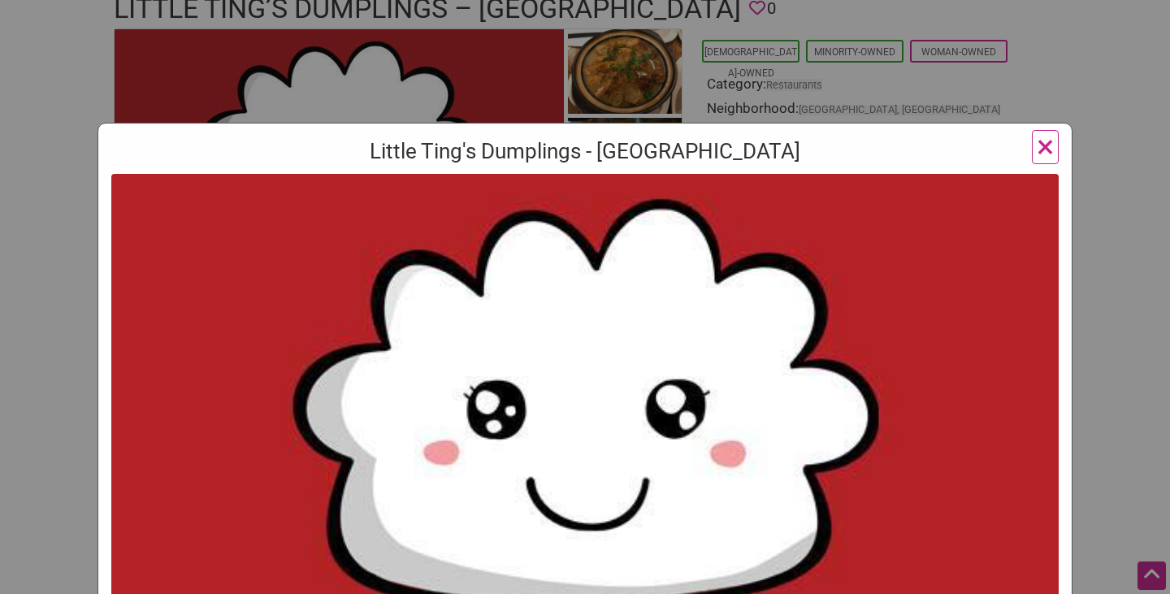
click at [1044, 151] on span "×" at bounding box center [1045, 147] width 17 height 38
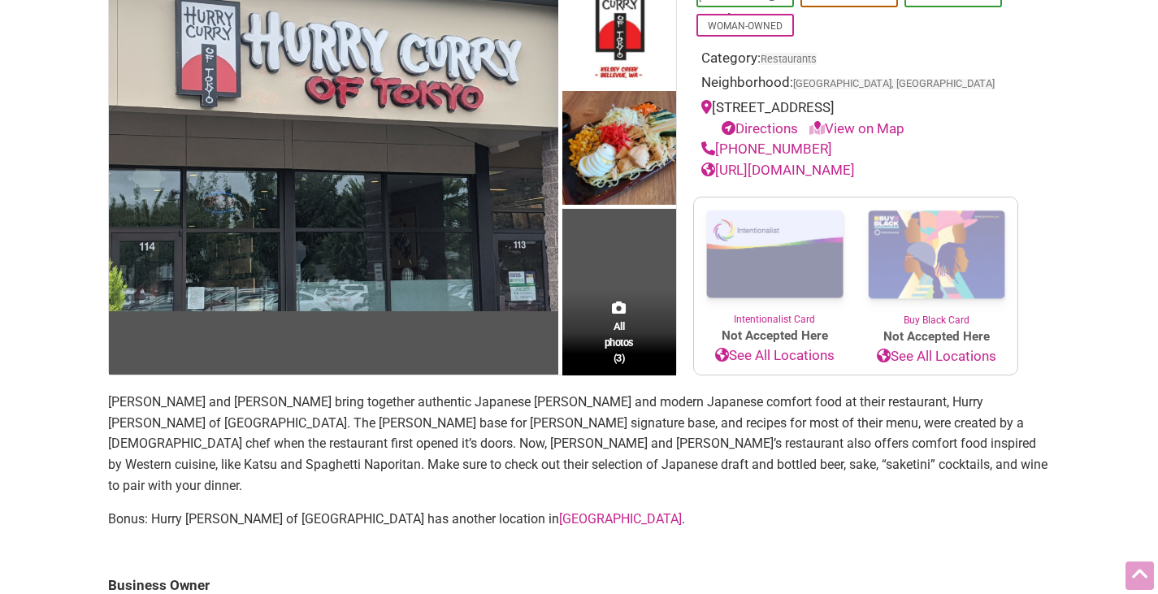
scroll to position [197, 0]
click at [855, 164] on link "[URL][DOMAIN_NAME]" at bounding box center [778, 169] width 154 height 16
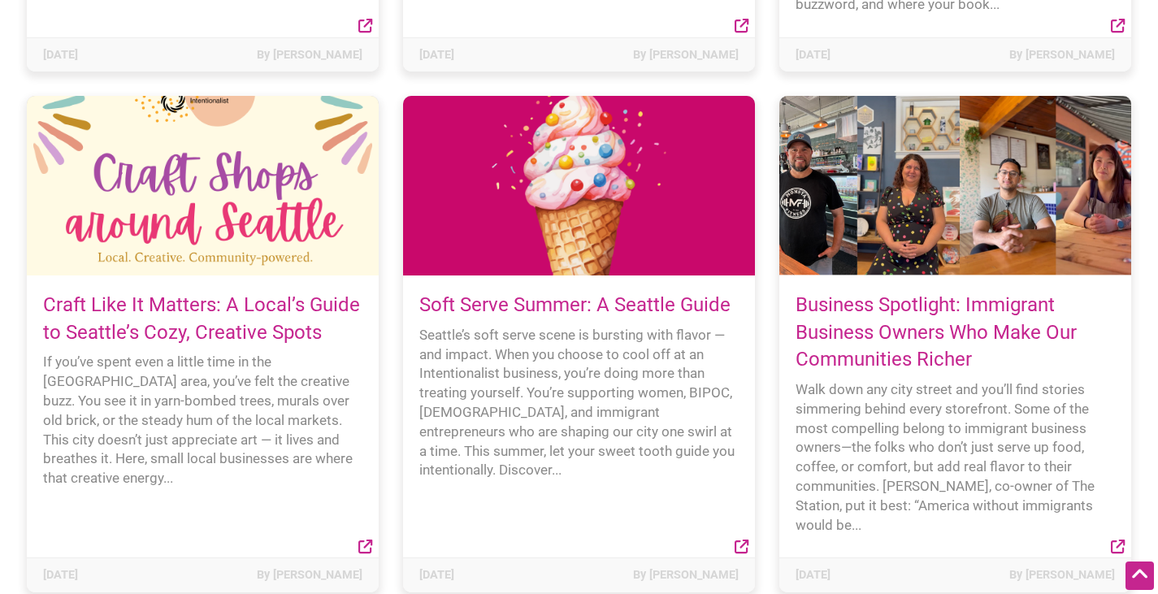
scroll to position [1140, 0]
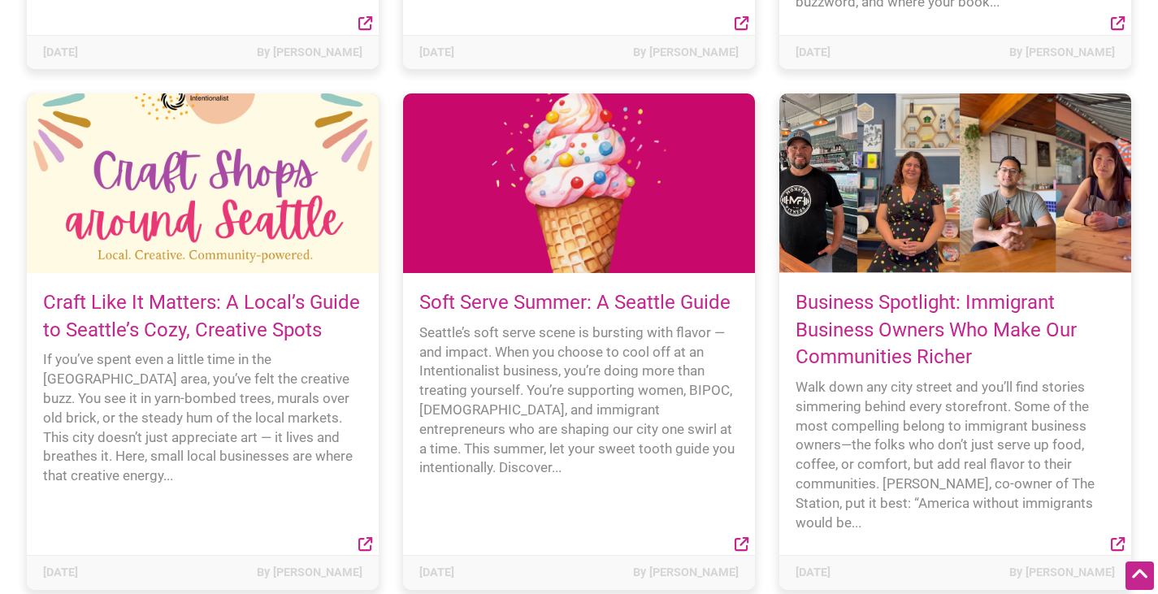
click at [698, 293] on link "Soft Serve Summer: A Seattle Guide" at bounding box center [574, 302] width 311 height 23
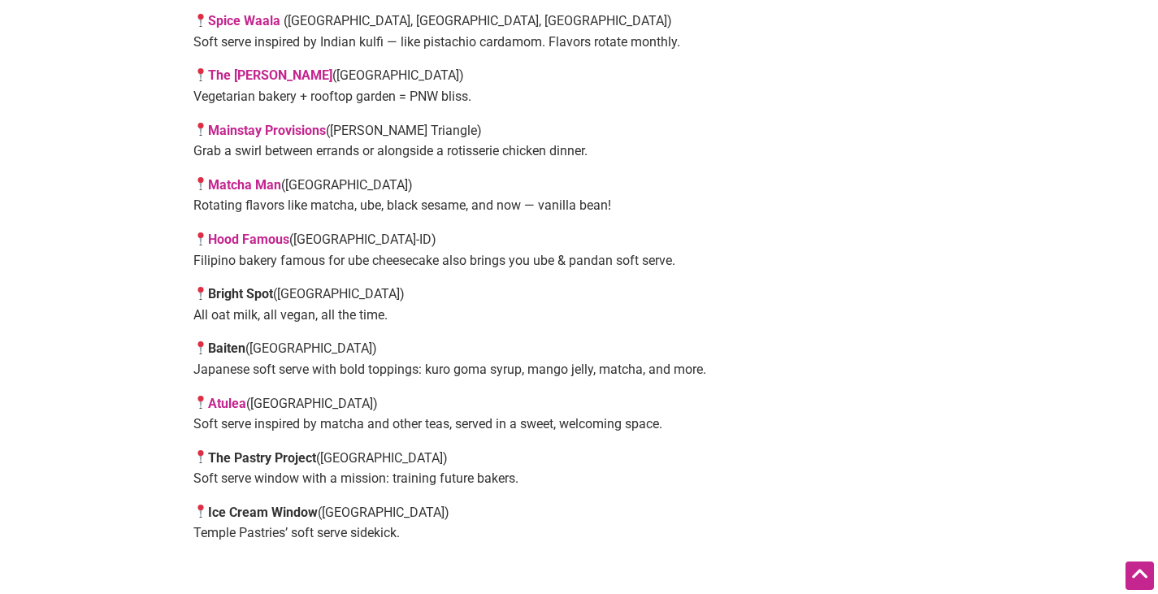
scroll to position [1408, 0]
click at [234, 240] on link "Hood Famous" at bounding box center [248, 238] width 81 height 15
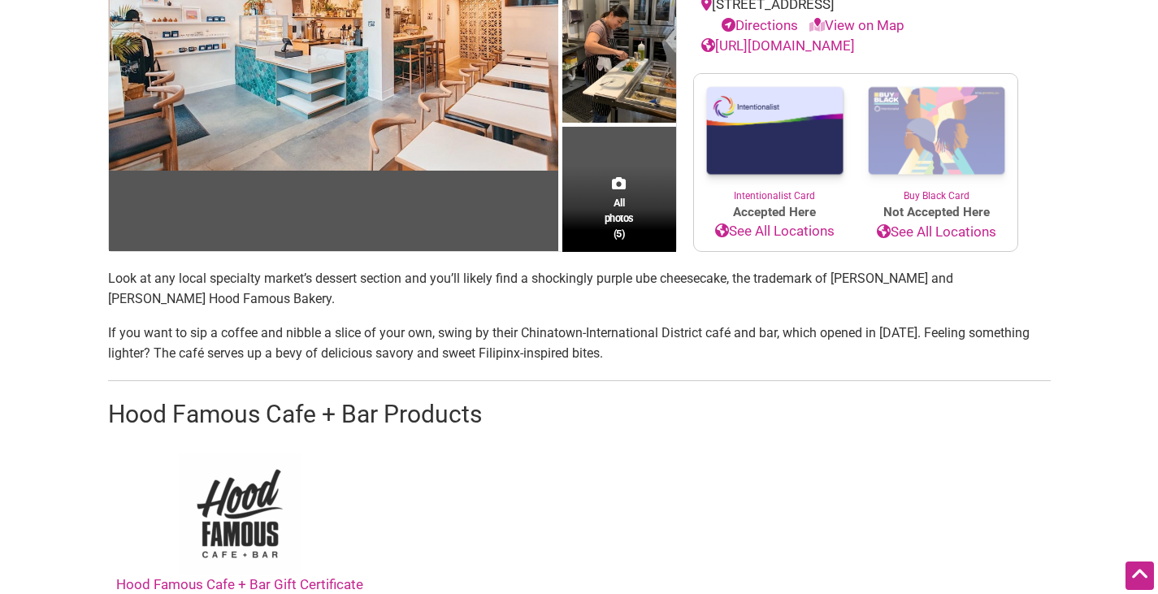
scroll to position [300, 0]
